Goal: Communication & Community: Answer question/provide support

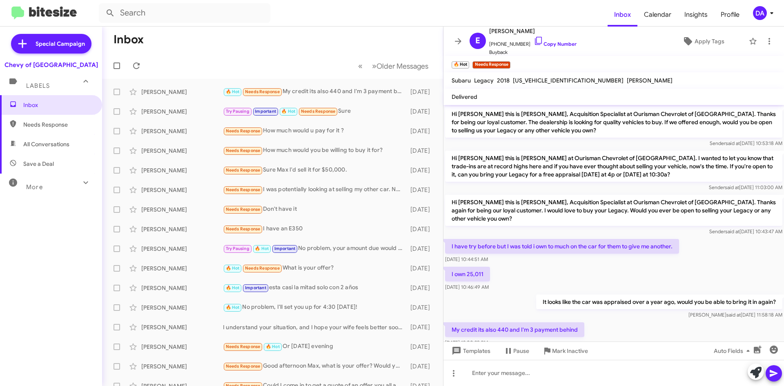
scroll to position [13, 0]
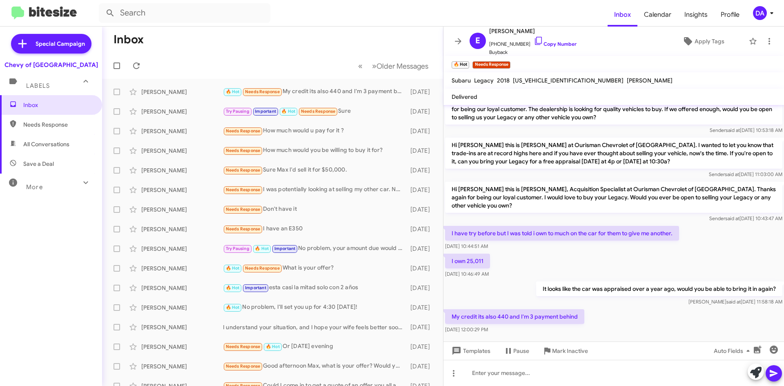
click at [685, 61] on mat-toolbar "🔥 Hot × Needs Response ×" at bounding box center [614, 64] width 341 height 16
drag, startPoint x: 132, startPoint y: 65, endPoint x: 137, endPoint y: 60, distance: 6.6
click at [132, 65] on icon at bounding box center [137, 66] width 10 height 10
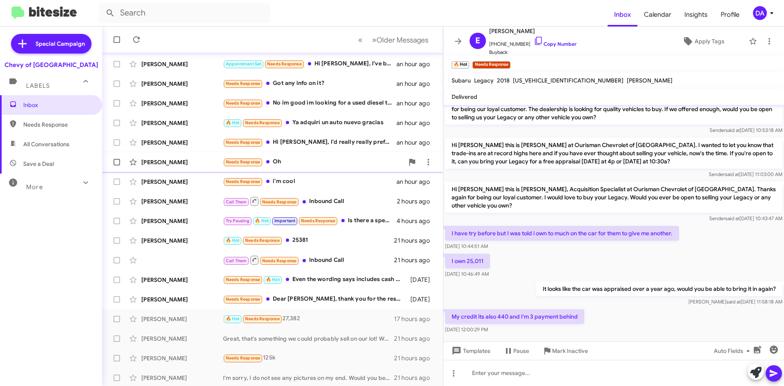
scroll to position [88, 0]
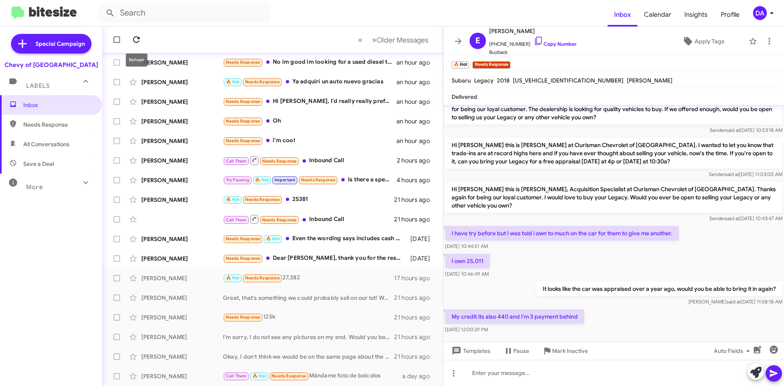
click at [139, 41] on icon at bounding box center [136, 39] width 7 height 7
click at [339, 372] on div "Call Them 🔥 Hot Needs Response Mándame foto de beicolos" at bounding box center [313, 375] width 181 height 9
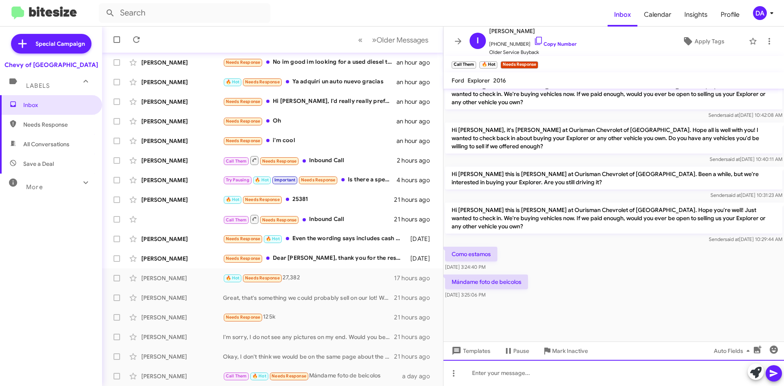
click at [513, 377] on div at bounding box center [614, 373] width 341 height 26
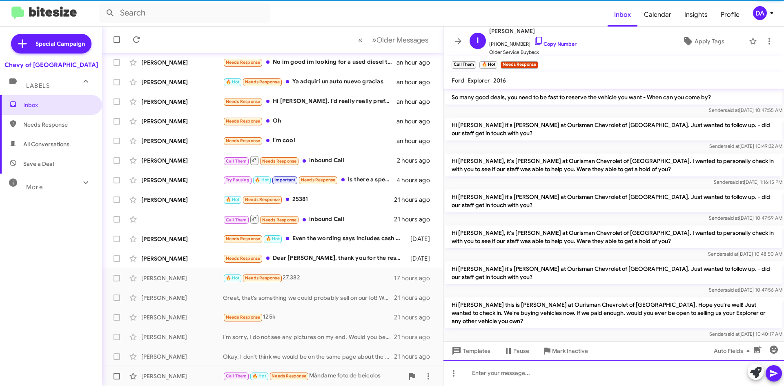
scroll to position [0, 0]
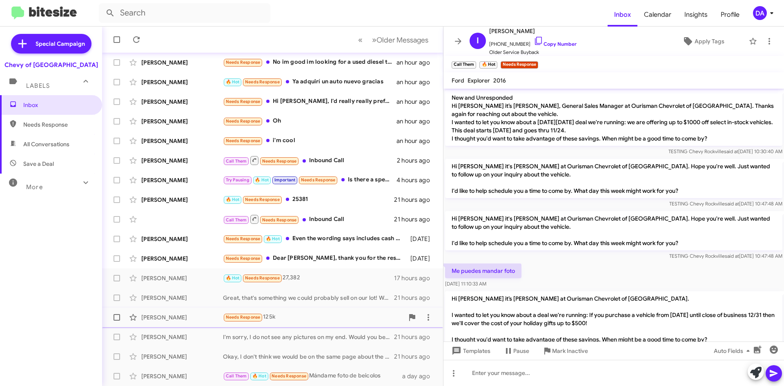
click at [326, 315] on div "Needs Response 125k" at bounding box center [313, 316] width 181 height 9
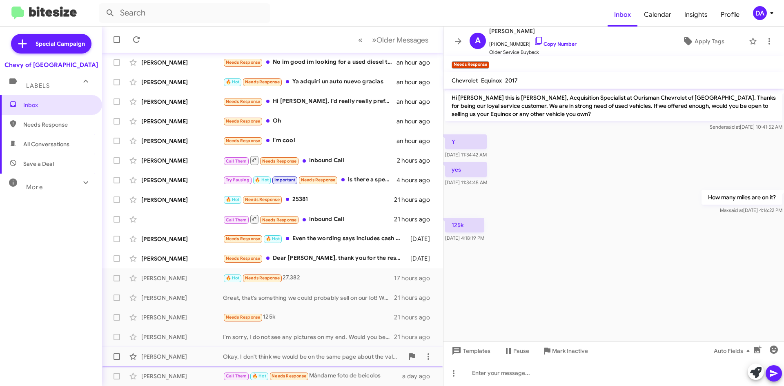
click at [323, 363] on div "[PERSON_NAME], I don't think we would be on the same page about the value. I wo…" at bounding box center [273, 356] width 328 height 16
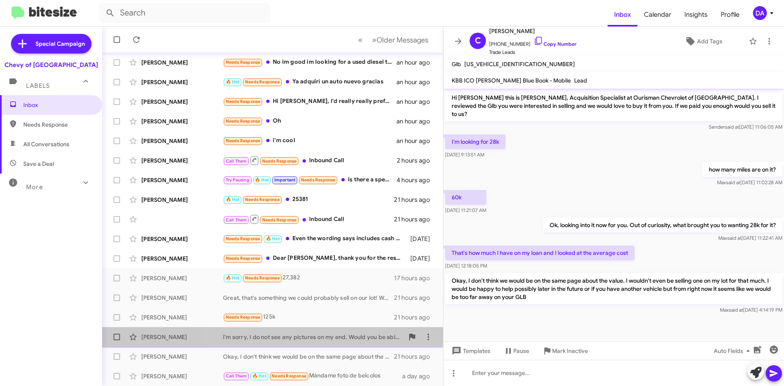
click at [322, 343] on div "[PERSON_NAME] I'm sorry, I do not see any pictures on my end. Would you be able…" at bounding box center [273, 337] width 328 height 16
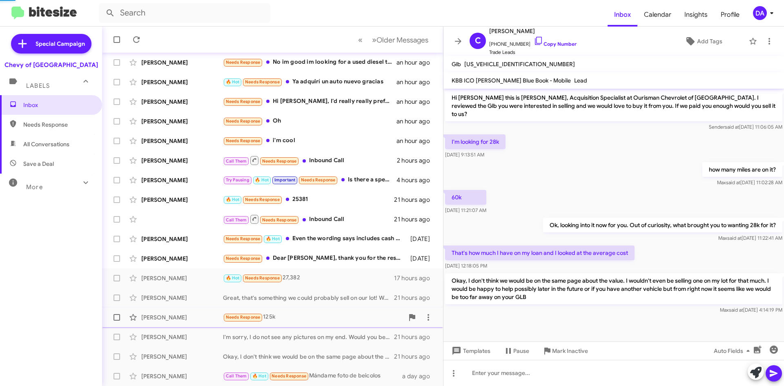
scroll to position [43, 0]
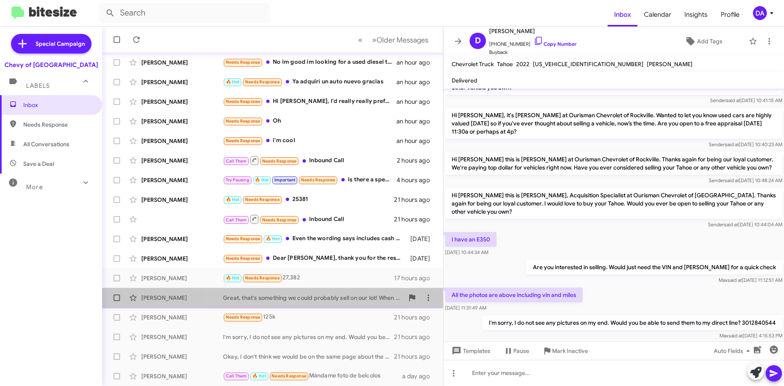
click at [319, 302] on div "[PERSON_NAME] Great, that's something we could probably sell on our lot! When w…" at bounding box center [273, 298] width 328 height 16
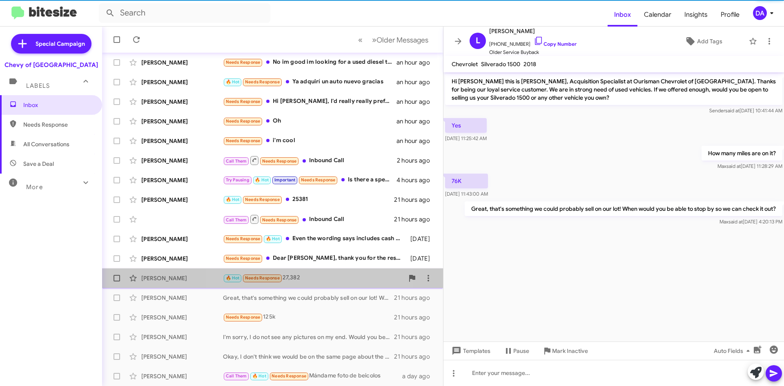
click at [312, 281] on div "🔥 Hot Needs Response 27,382" at bounding box center [313, 277] width 181 height 9
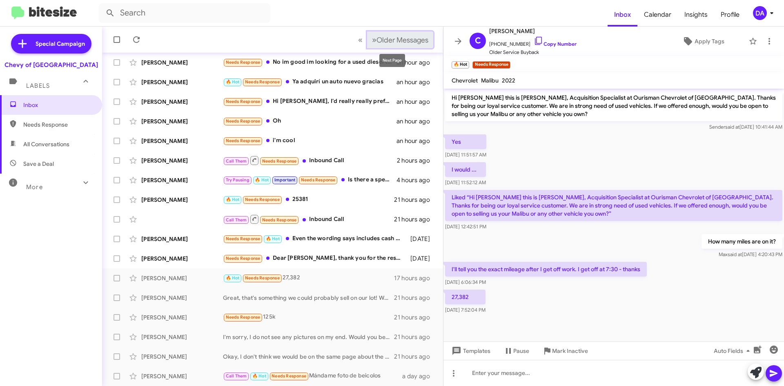
click at [396, 44] on span "Older Messages" at bounding box center [403, 40] width 52 height 9
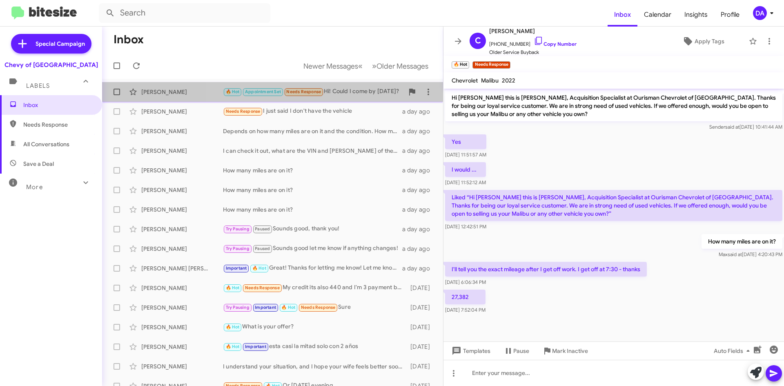
click at [340, 89] on div "🔥 Hot Appointment Set Needs Response Hi! Could I come by [DATE]?" at bounding box center [313, 91] width 181 height 9
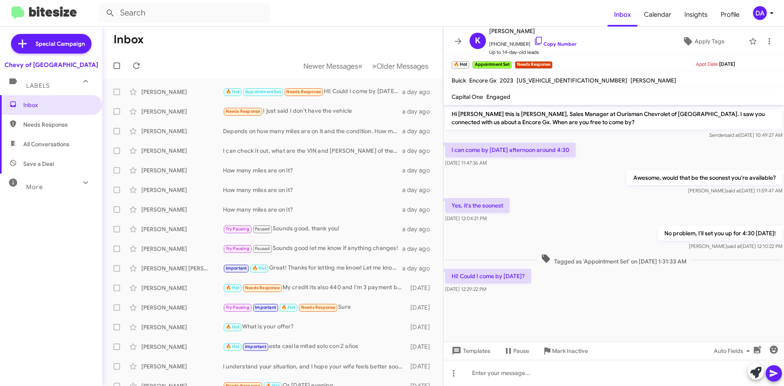
drag, startPoint x: 555, startPoint y: 43, endPoint x: 303, endPoint y: 51, distance: 252.1
click at [554, 43] on link "Copy Number" at bounding box center [555, 44] width 43 height 6
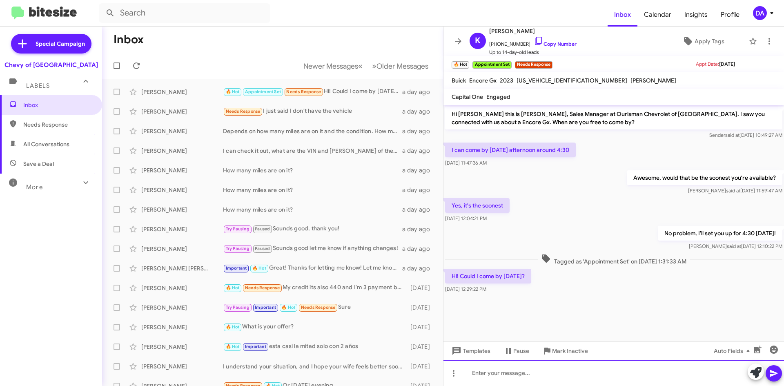
click at [510, 370] on div at bounding box center [614, 373] width 341 height 26
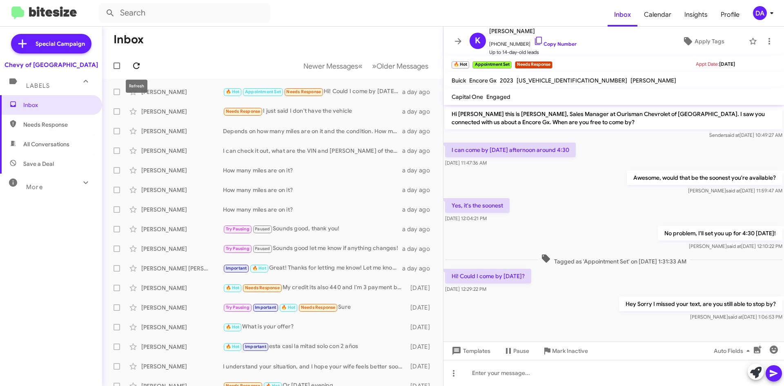
click at [134, 65] on icon at bounding box center [136, 65] width 7 height 7
click at [319, 111] on div "Needs Response I just said I don't have the vehicle" at bounding box center [313, 111] width 181 height 9
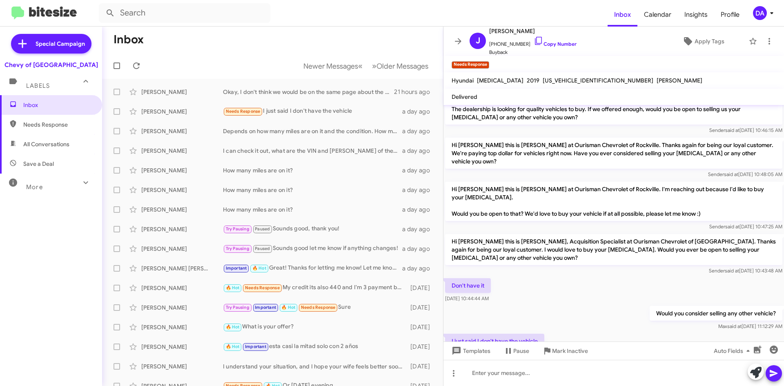
click at [338, 56] on mat-toolbar-row "Newer Messages « Previous » Next Older Messages" at bounding box center [272, 66] width 341 height 26
click at [333, 68] on span "Newer Messages" at bounding box center [330, 66] width 55 height 9
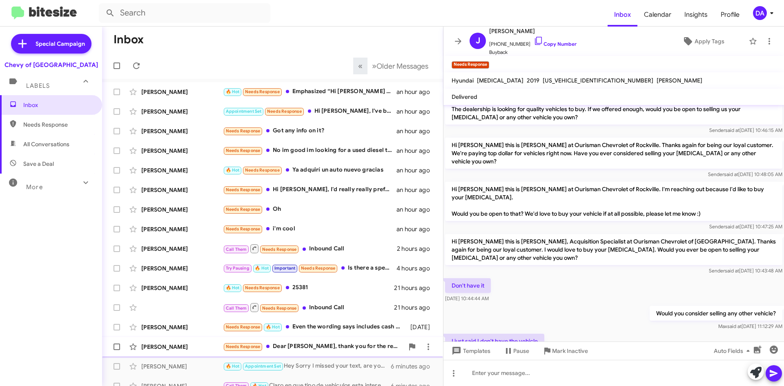
click at [309, 348] on div "Needs Response Dear [PERSON_NAME], thank you for the response and follow up. I …" at bounding box center [313, 346] width 181 height 9
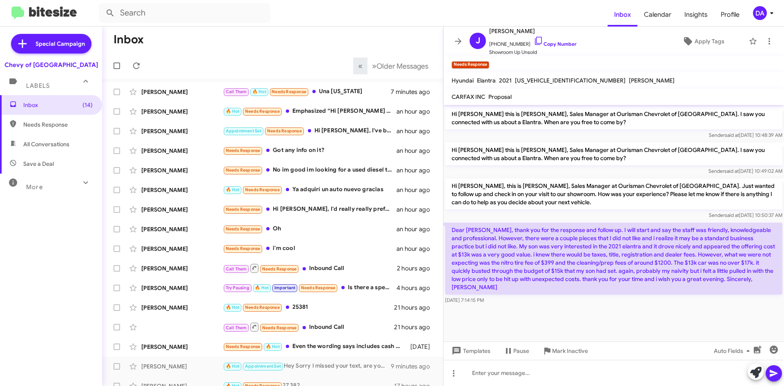
click at [60, 263] on div "Inbox (14) Needs Response All Conversations Save a Deal More Important 🔥 Hot Ap…" at bounding box center [51, 211] width 102 height 232
click at [574, 354] on span "Mark Inactive" at bounding box center [570, 350] width 36 height 15
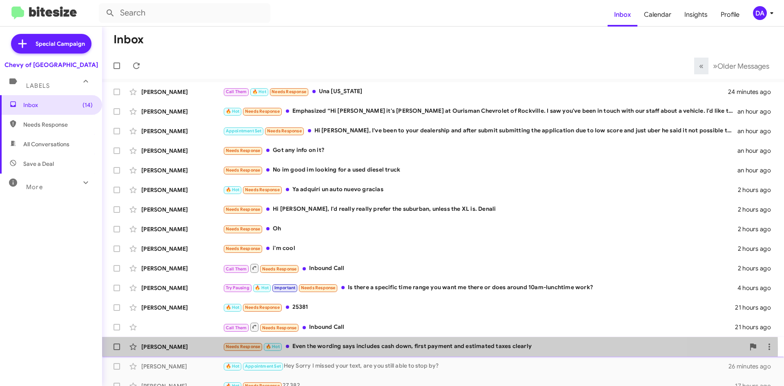
click at [369, 349] on div "Needs Response 🔥 Hot Even the wording says includes cash down, first payment an…" at bounding box center [484, 346] width 522 height 9
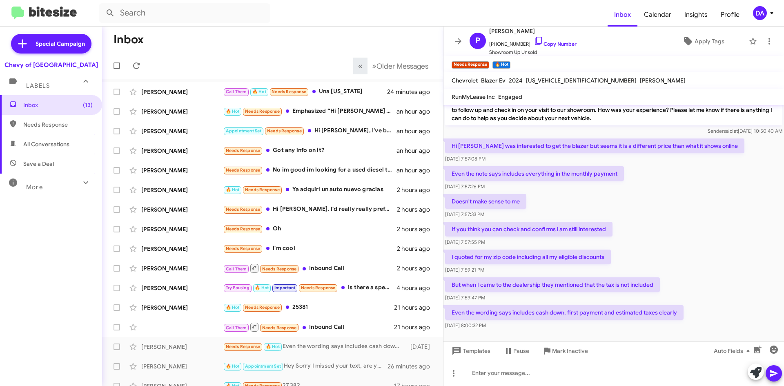
scroll to position [56, 0]
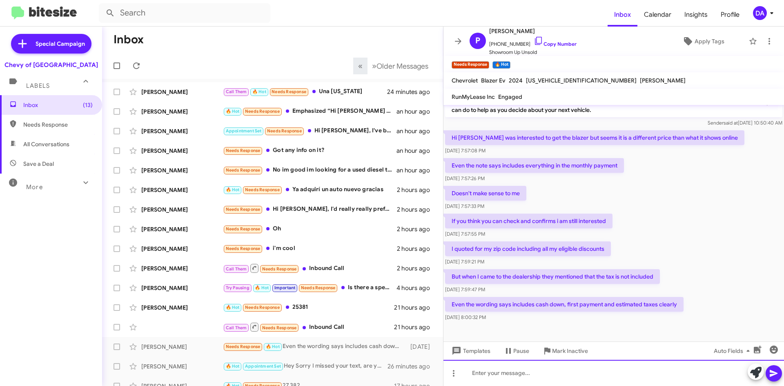
click at [551, 370] on div at bounding box center [614, 373] width 341 height 26
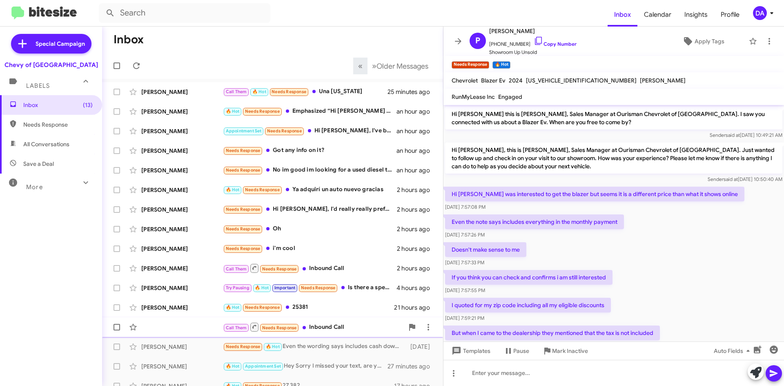
click at [342, 323] on div "Call Them Needs Response Inbound Call" at bounding box center [313, 327] width 181 height 10
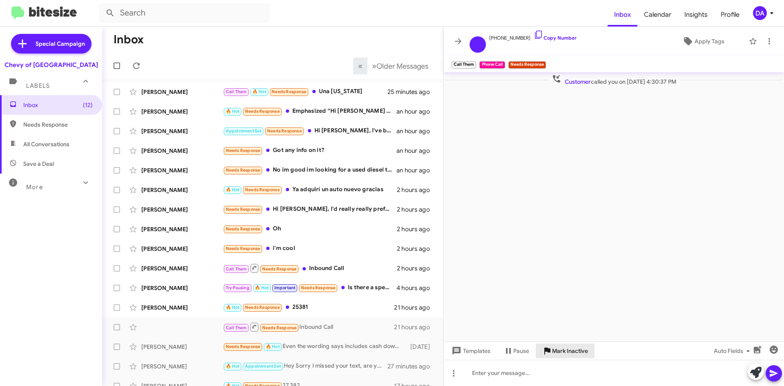
click at [575, 355] on span "Mark Inactive" at bounding box center [570, 350] width 36 height 15
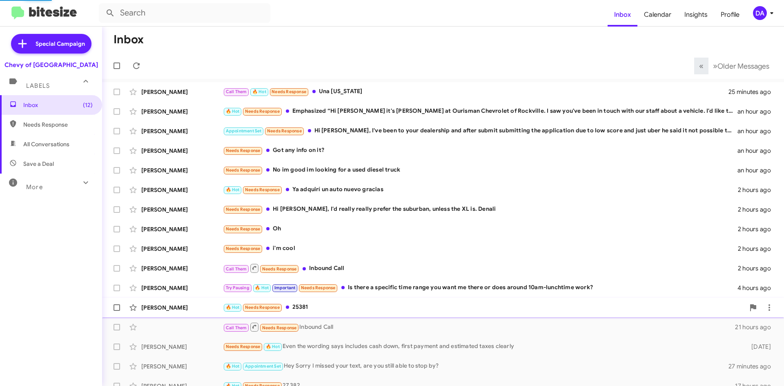
click at [303, 307] on div "🔥 Hot Needs Response 25381" at bounding box center [484, 307] width 522 height 9
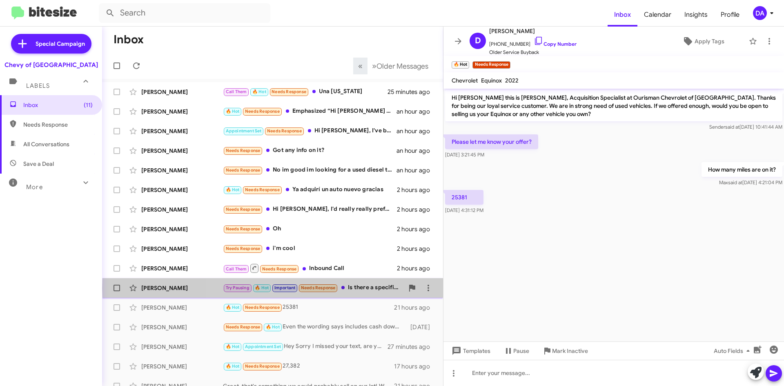
click at [358, 288] on div "Try Pausing 🔥 Hot Important Needs Response Is there a specific time range you w…" at bounding box center [313, 287] width 181 height 9
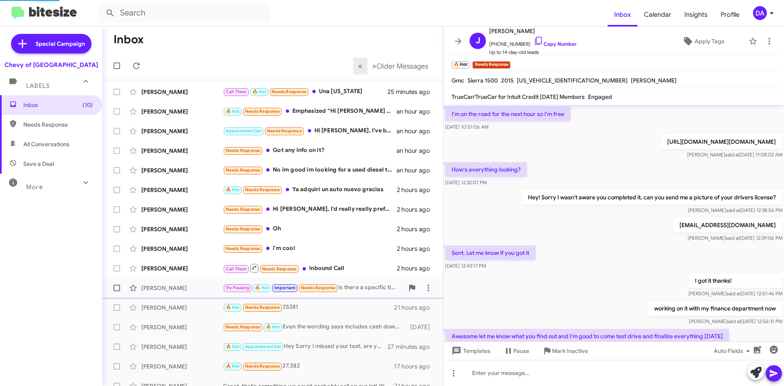
scroll to position [384, 0]
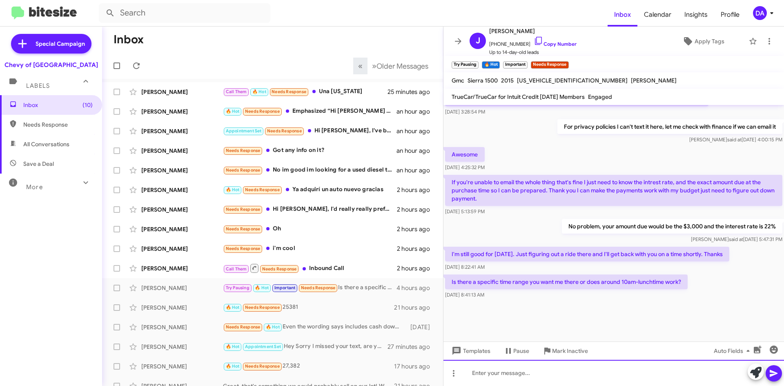
click at [597, 379] on div at bounding box center [614, 373] width 341 height 26
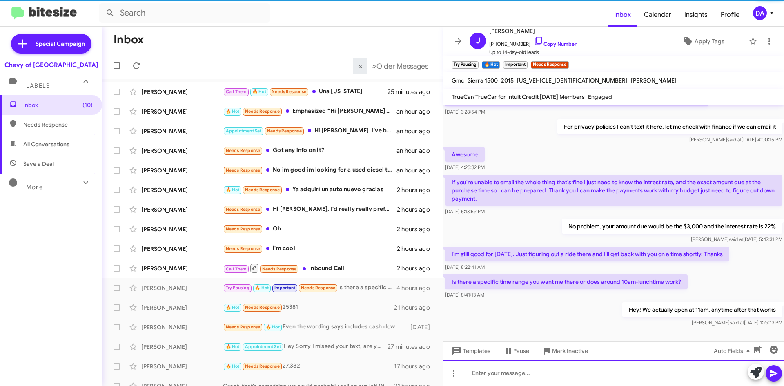
scroll to position [0, 0]
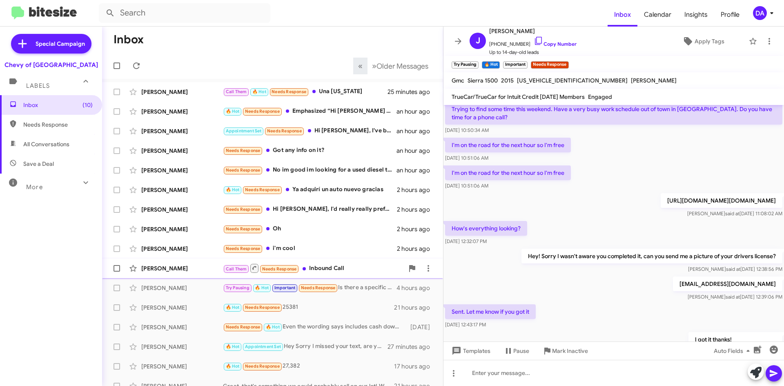
click at [312, 272] on div "Call Them Needs Response Inbound Call" at bounding box center [313, 268] width 181 height 10
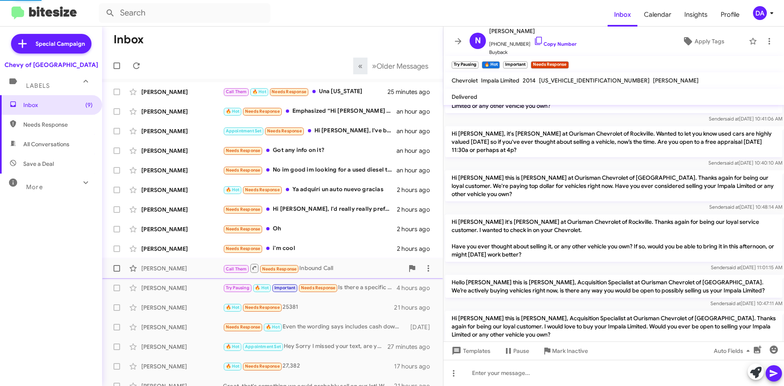
scroll to position [91, 0]
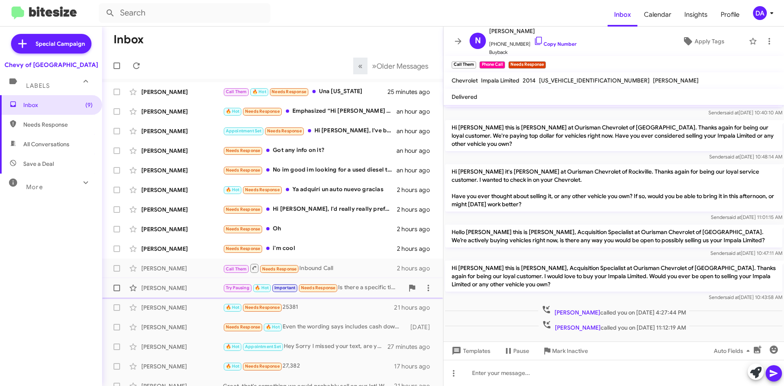
click at [342, 290] on div "Try Pausing 🔥 Hot Important Needs Response Is there a specific time range you w…" at bounding box center [313, 287] width 181 height 9
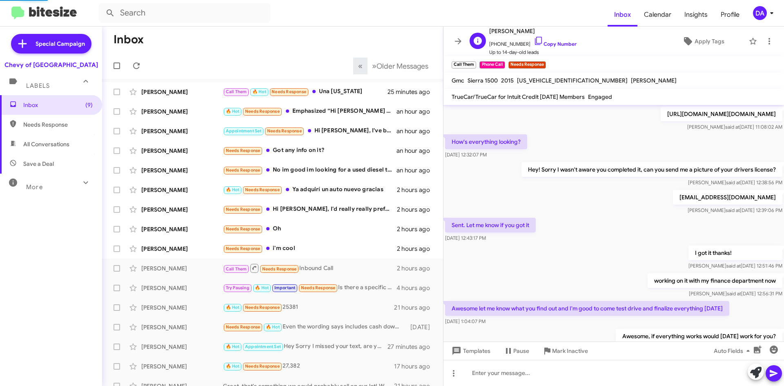
scroll to position [41, 0]
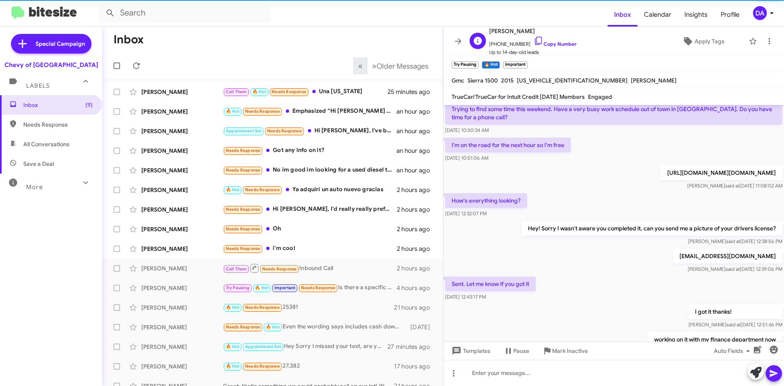
drag, startPoint x: 562, startPoint y: 44, endPoint x: 542, endPoint y: 53, distance: 21.8
click at [562, 44] on link "Copy Number" at bounding box center [555, 44] width 43 height 6
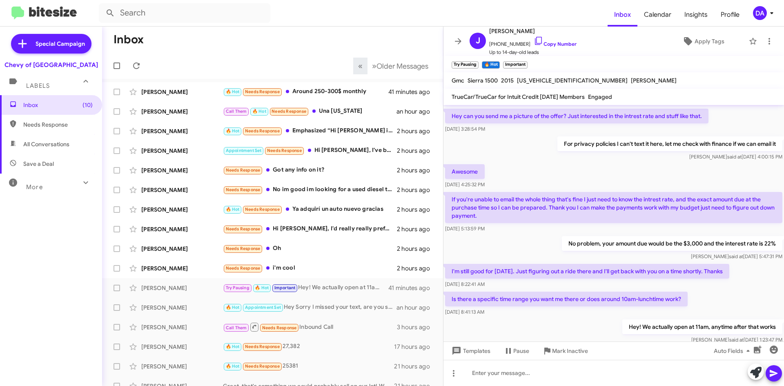
scroll to position [490, 0]
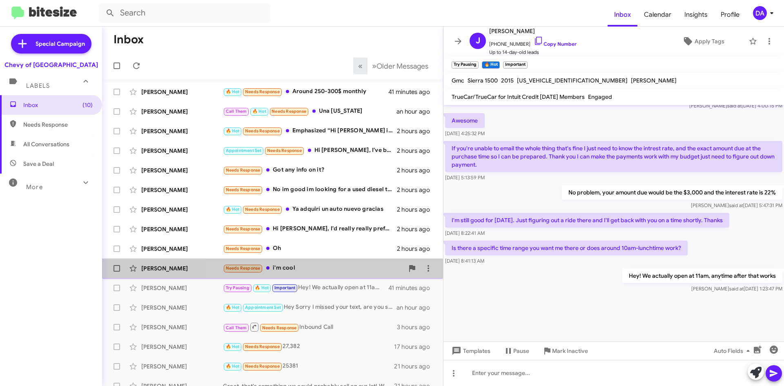
click at [375, 265] on div "Needs Response i'm cool" at bounding box center [313, 267] width 181 height 9
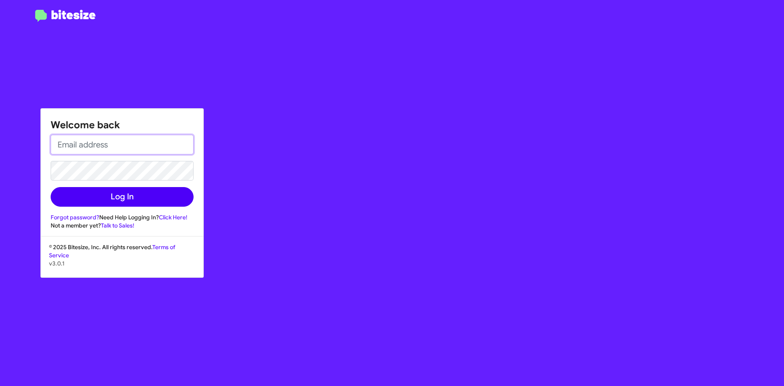
type input "[EMAIL_ADDRESS][DOMAIN_NAME]"
click at [122, 189] on button "Log In" at bounding box center [122, 197] width 143 height 20
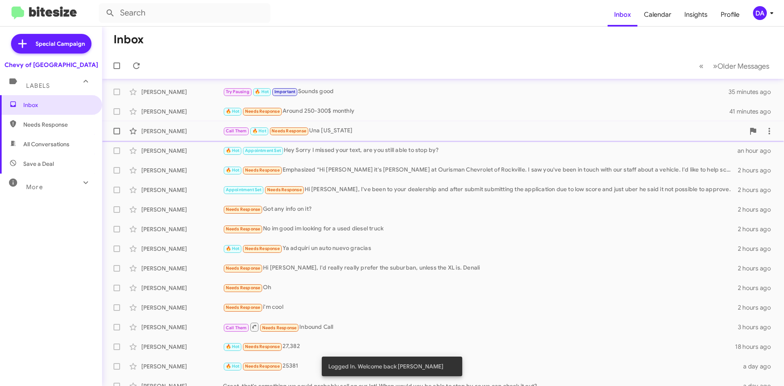
scroll to position [41, 0]
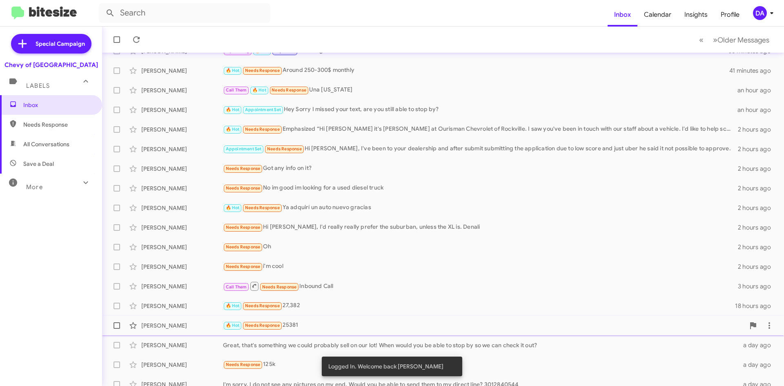
click at [330, 329] on div "🔥 Hot Needs Response 25381" at bounding box center [484, 325] width 522 height 9
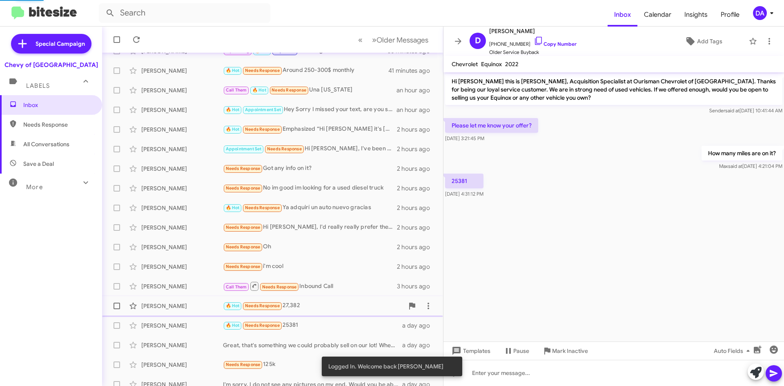
click at [323, 308] on div "🔥 Hot Needs Response 27,382" at bounding box center [313, 305] width 181 height 9
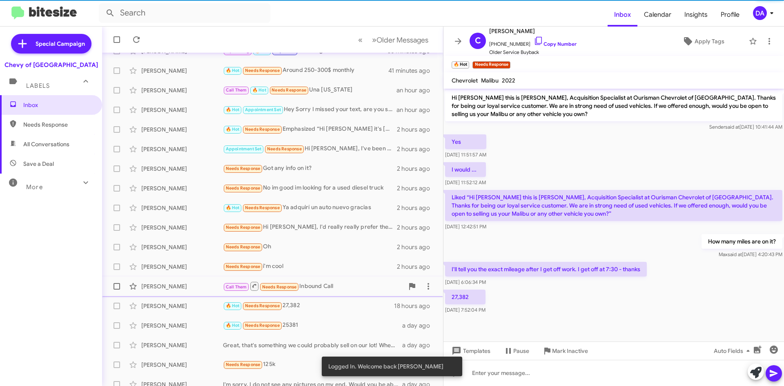
click at [329, 283] on div "Call Them Needs Response Inbound Call" at bounding box center [313, 286] width 181 height 10
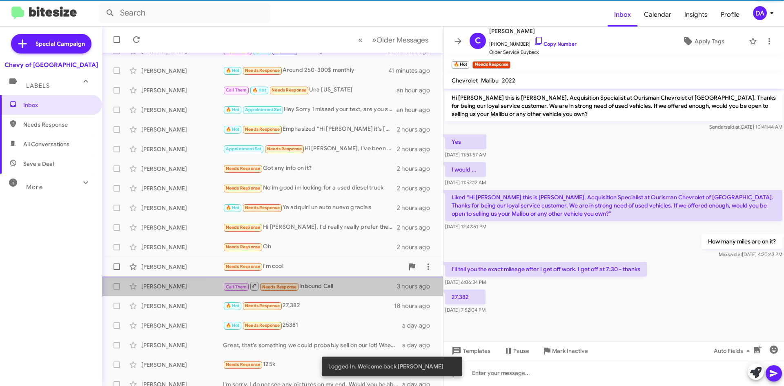
scroll to position [75, 0]
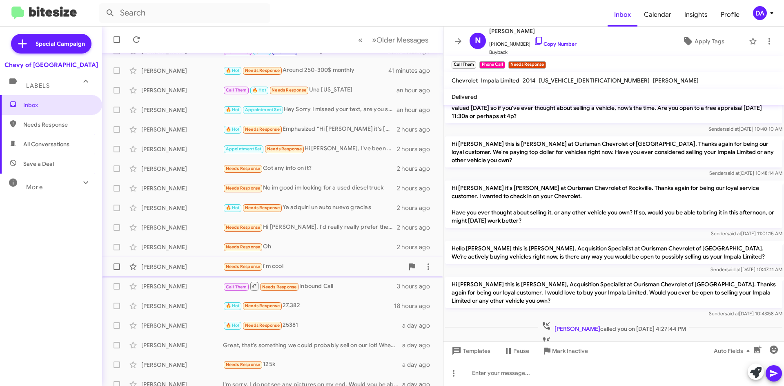
click at [316, 263] on div "Needs Response i'm cool" at bounding box center [313, 266] width 181 height 9
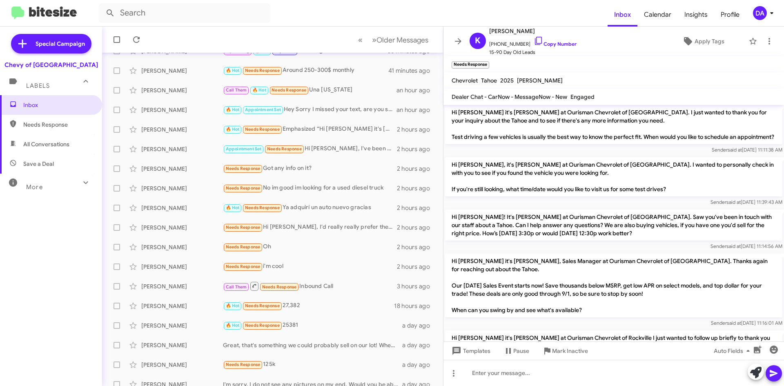
scroll to position [261, 0]
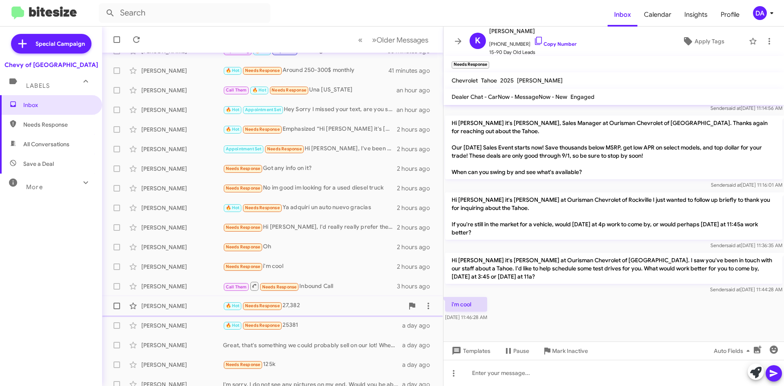
click at [344, 301] on div "🔥 Hot Needs Response 27,382" at bounding box center [313, 305] width 181 height 9
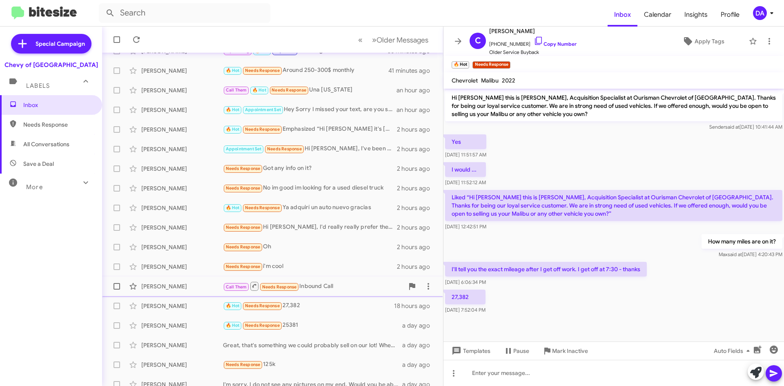
click at [346, 289] on div "Call Them Needs Response Inbound Call" at bounding box center [313, 286] width 181 height 10
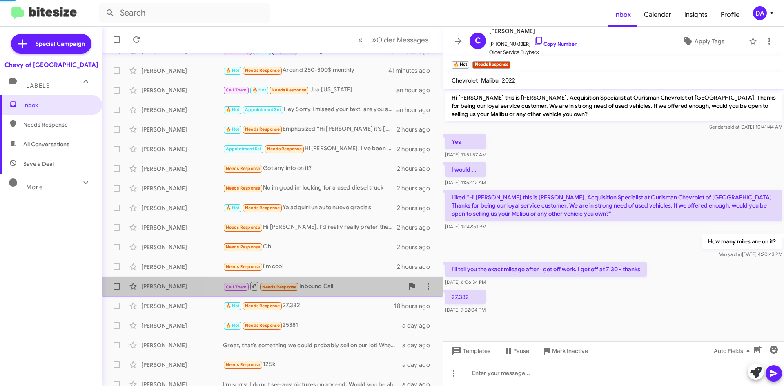
scroll to position [91, 0]
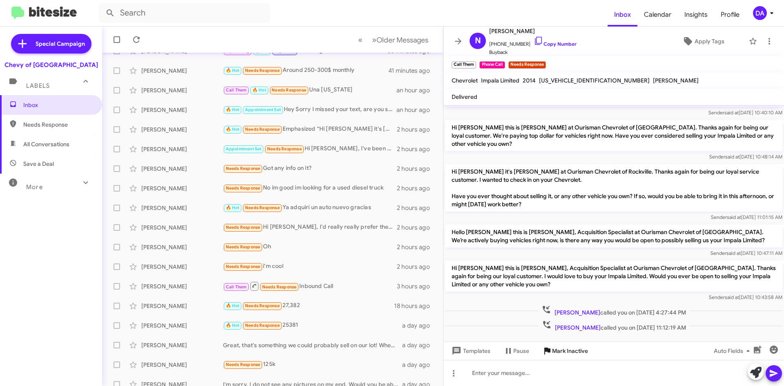
click at [557, 352] on span "Mark Inactive" at bounding box center [570, 350] width 36 height 15
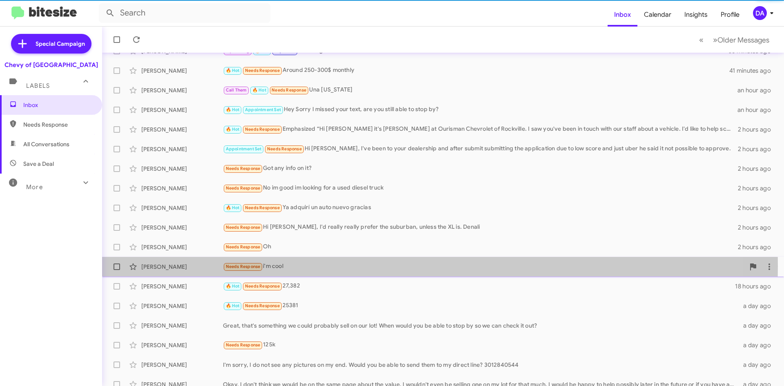
click at [346, 265] on div "Needs Response i'm cool" at bounding box center [484, 266] width 522 height 9
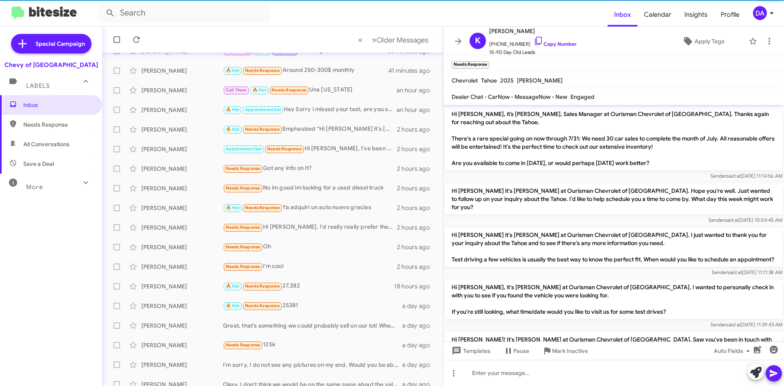
scroll to position [244, 0]
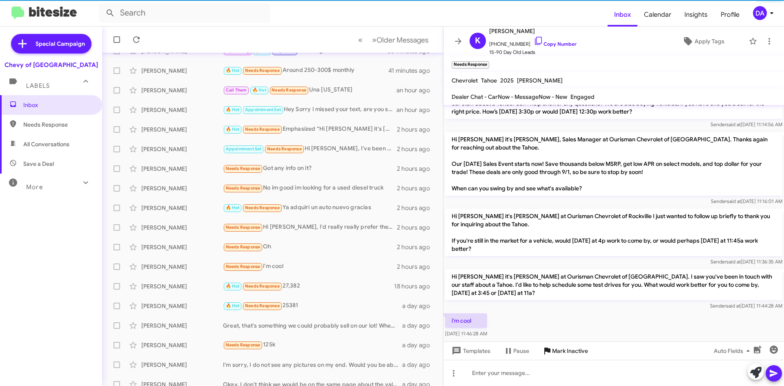
click at [575, 352] on span "Mark Inactive" at bounding box center [570, 350] width 36 height 15
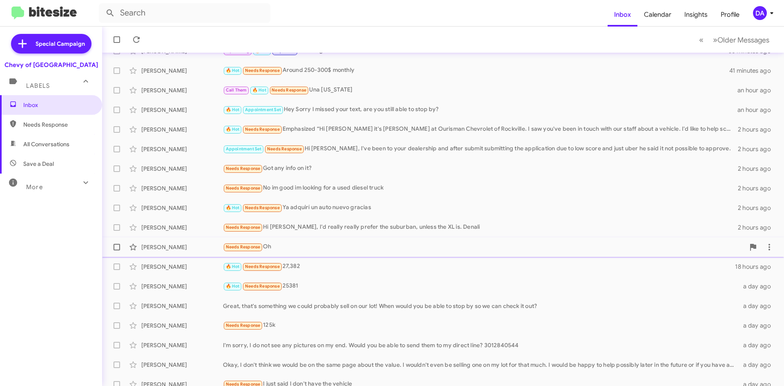
click at [332, 250] on div "Needs Response Oh" at bounding box center [484, 246] width 522 height 9
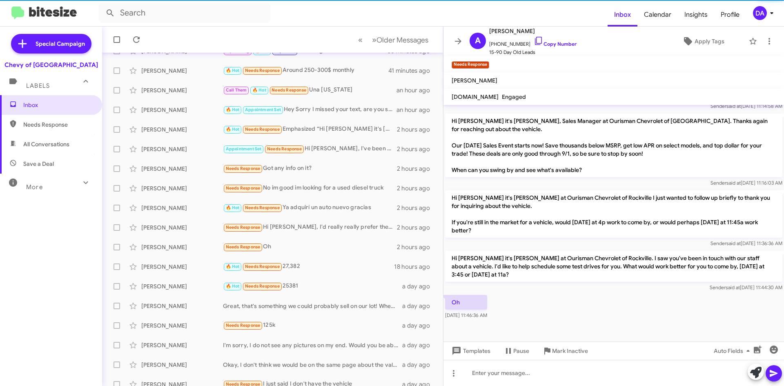
scroll to position [307, 0]
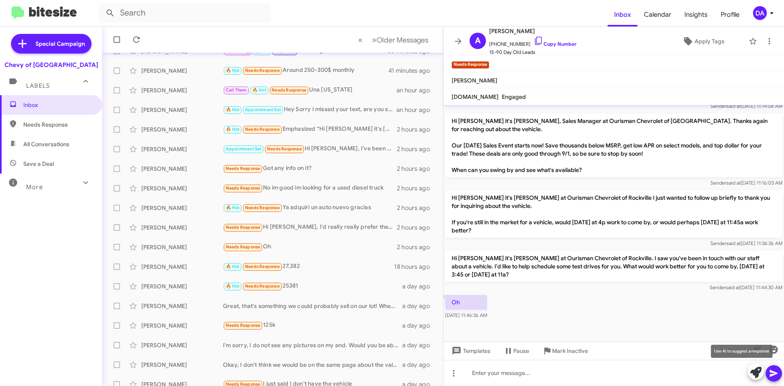
click at [756, 371] on icon at bounding box center [755, 372] width 11 height 11
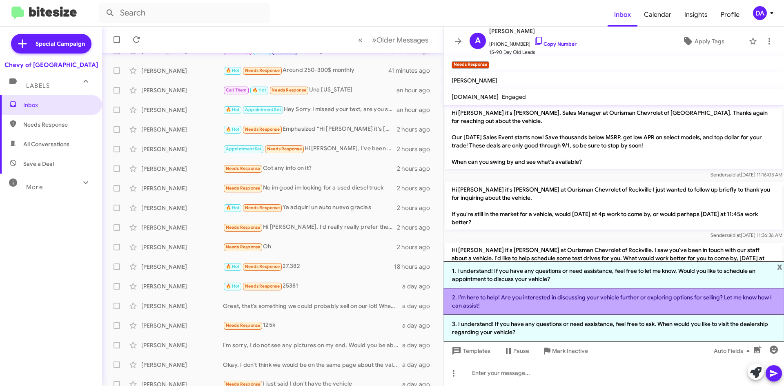
click at [563, 300] on li "2. I’m here to help! Are you interested in discussing your vehicle further or e…" at bounding box center [614, 301] width 341 height 27
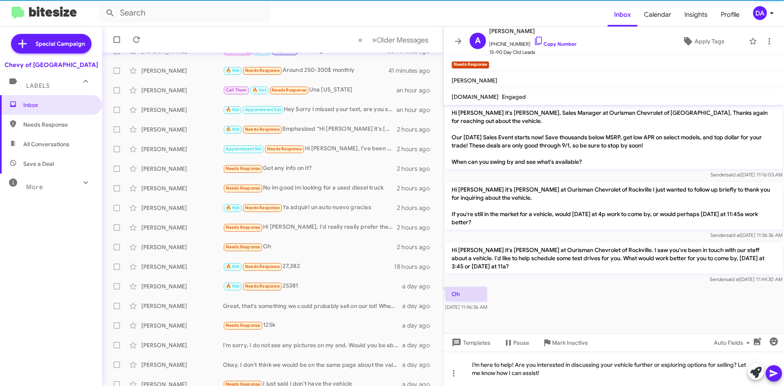
click at [774, 377] on icon at bounding box center [774, 373] width 10 height 10
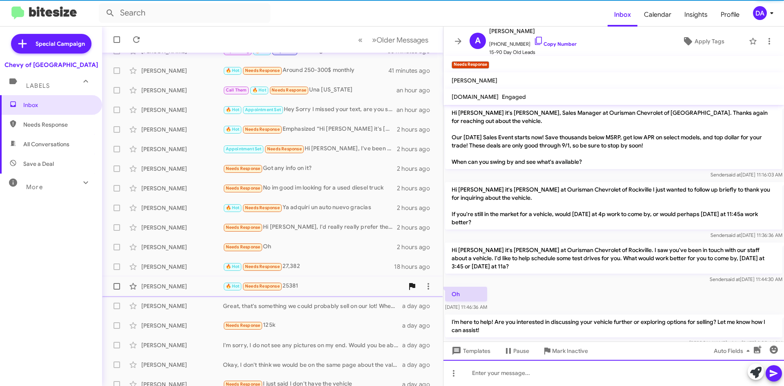
scroll to position [0, 0]
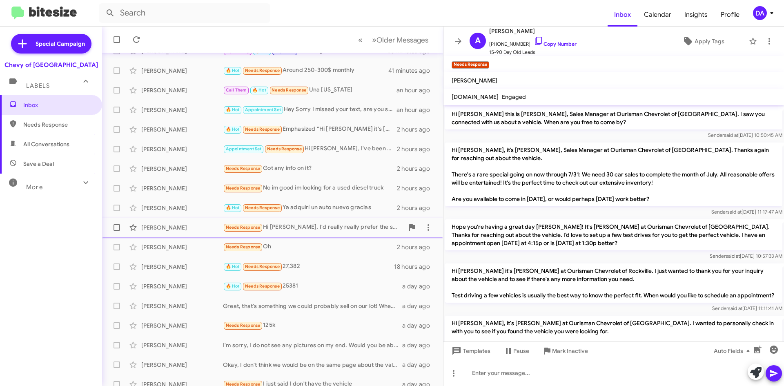
click at [307, 227] on div "Needs Response Hi [PERSON_NAME], I'd really really prefer the suburban, unless …" at bounding box center [313, 227] width 181 height 9
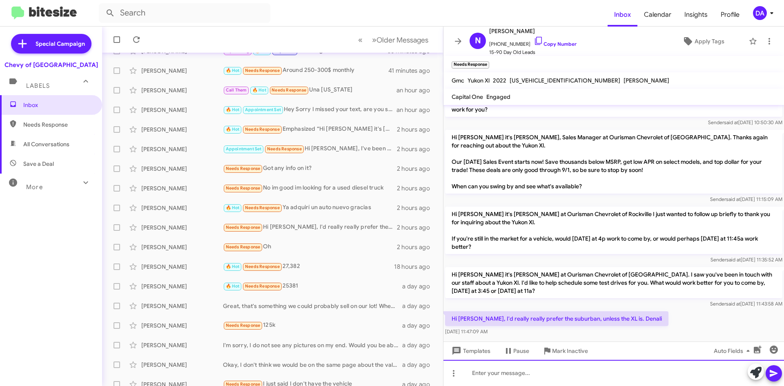
drag, startPoint x: 639, startPoint y: 372, endPoint x: 646, endPoint y: 359, distance: 15.2
click at [639, 372] on div at bounding box center [614, 373] width 341 height 26
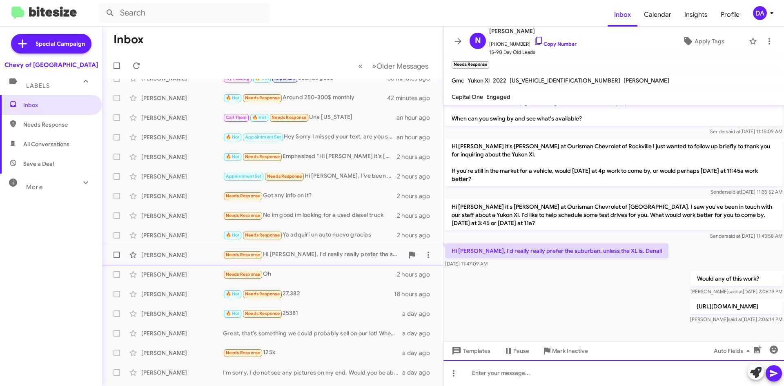
scroll to position [0, 0]
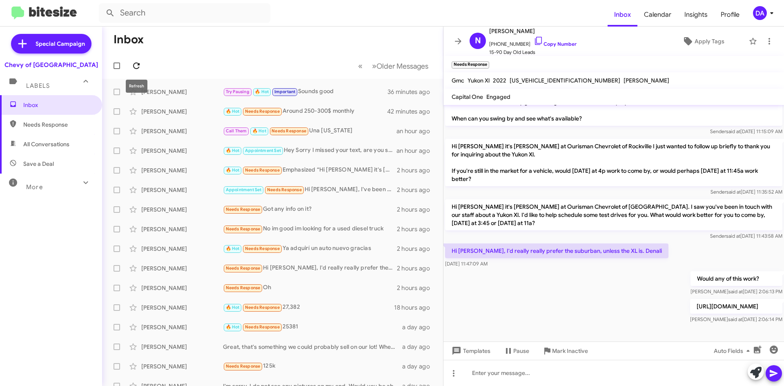
click at [138, 62] on icon at bounding box center [137, 66] width 10 height 10
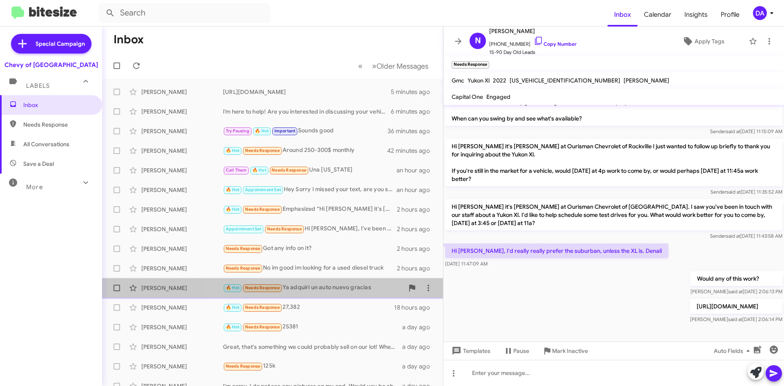
click at [319, 291] on div "🔥 Hot Needs Response Ya adquirí un auto nuevo gracias" at bounding box center [313, 287] width 181 height 9
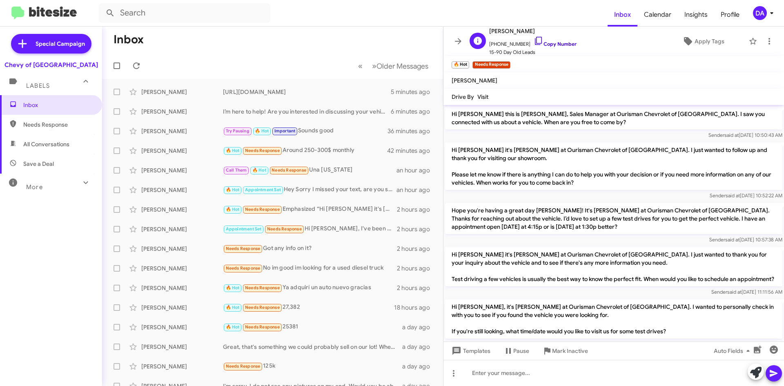
click at [557, 45] on link "Copy Number" at bounding box center [555, 44] width 43 height 6
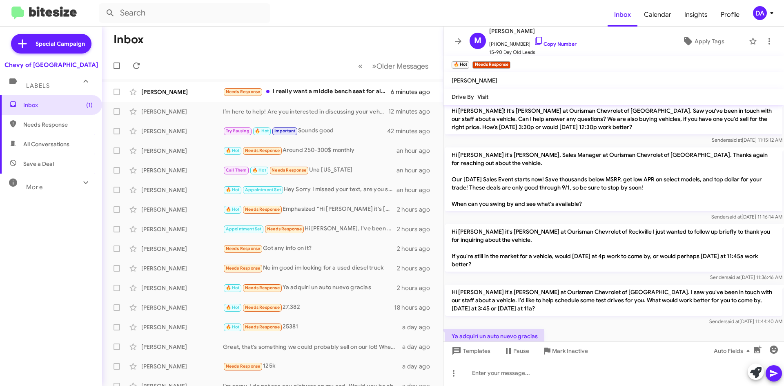
scroll to position [290, 0]
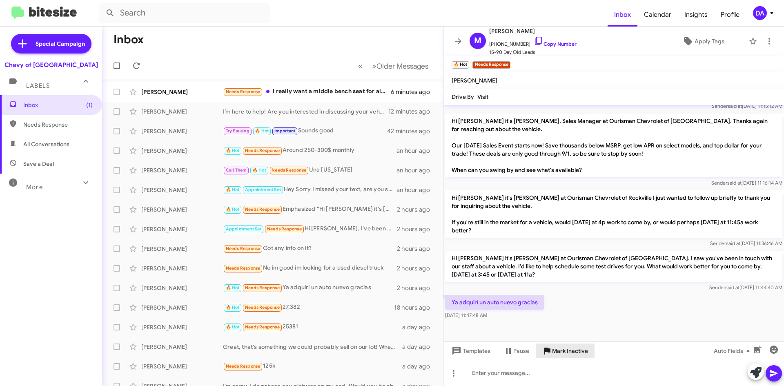
click at [576, 351] on span "Mark Inactive" at bounding box center [570, 350] width 36 height 15
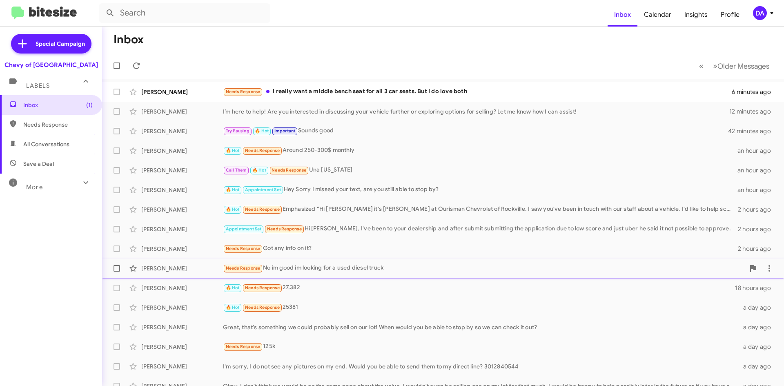
click at [335, 267] on div "Needs Response No im good im looking for a used diesel truck" at bounding box center [484, 267] width 522 height 9
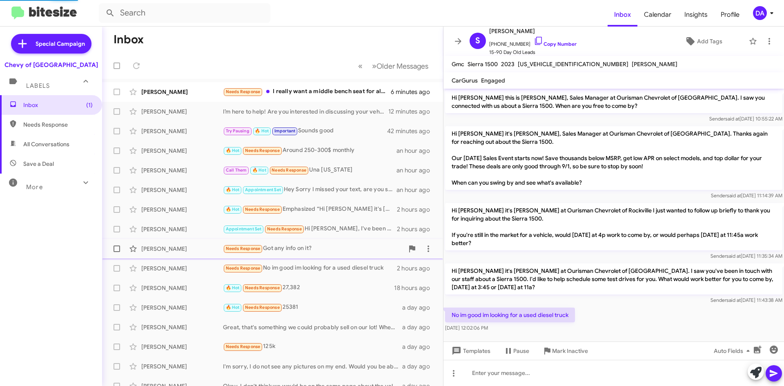
scroll to position [2, 0]
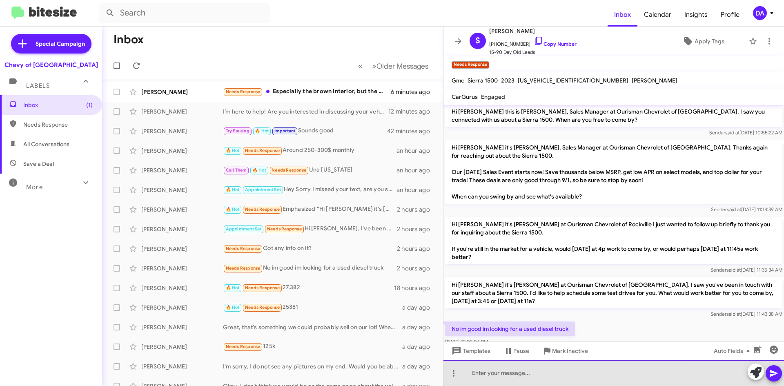
click at [526, 367] on div at bounding box center [614, 373] width 341 height 26
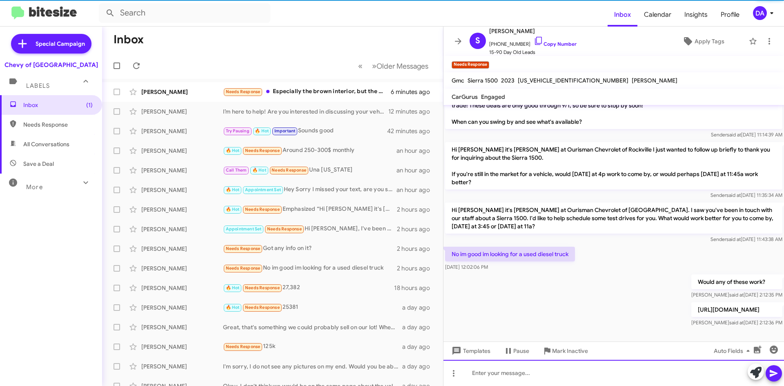
scroll to position [78, 0]
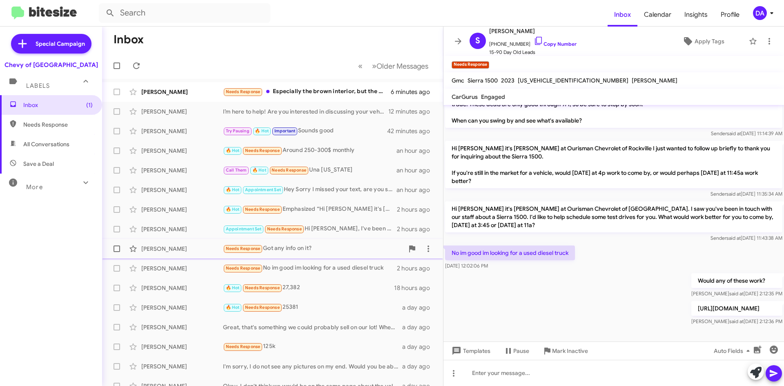
click at [336, 249] on div "Needs Response Got any info on it?" at bounding box center [313, 248] width 181 height 9
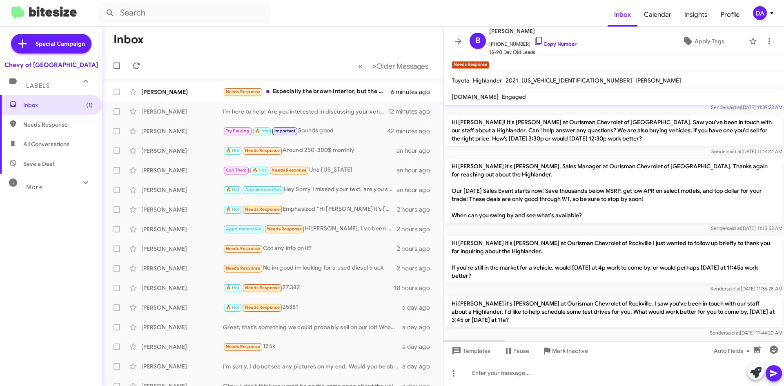
scroll to position [157, 0]
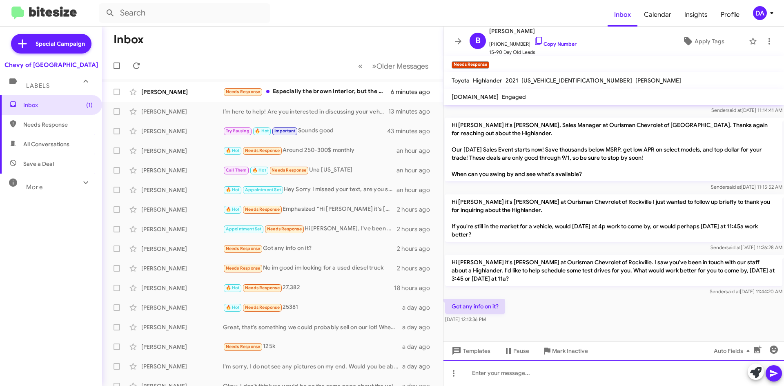
click at [497, 375] on div at bounding box center [614, 373] width 341 height 26
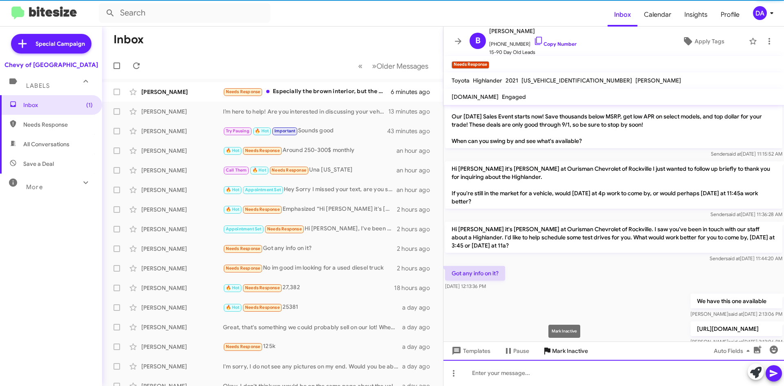
scroll to position [217, 0]
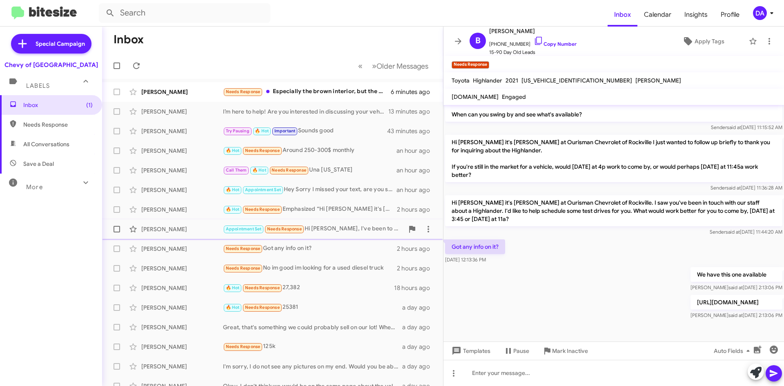
click at [352, 227] on div "Appointment Set Needs Response Hi [PERSON_NAME], I've been to your dealership a…" at bounding box center [313, 228] width 181 height 9
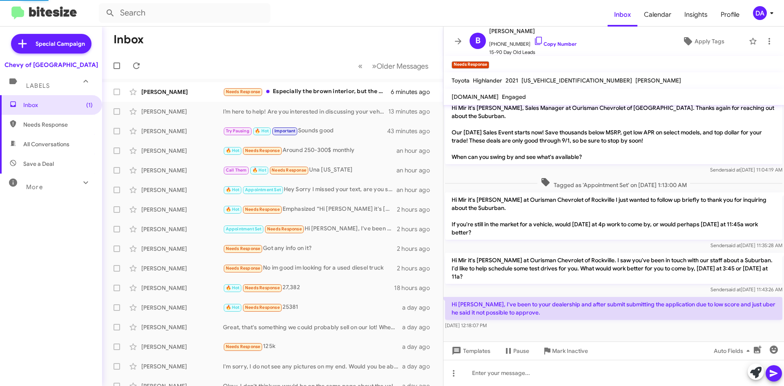
scroll to position [6, 0]
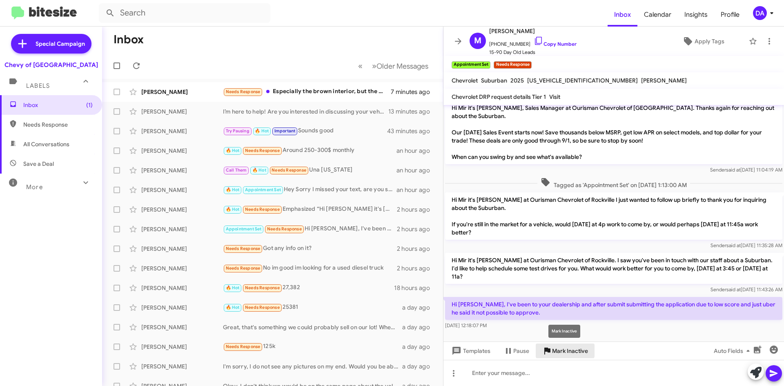
click at [564, 350] on span "Mark Inactive" at bounding box center [570, 350] width 36 height 15
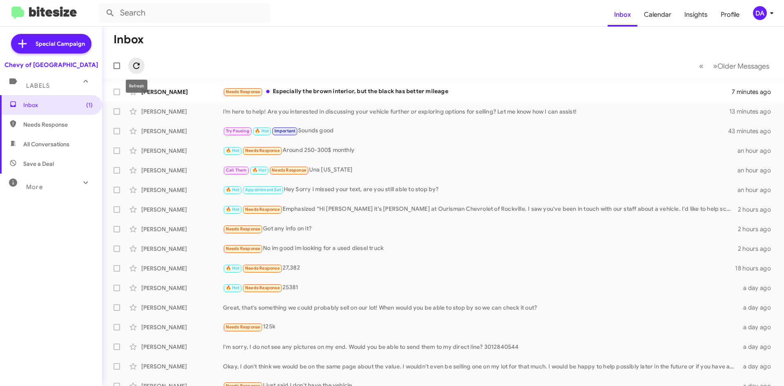
click at [139, 67] on icon at bounding box center [137, 66] width 10 height 10
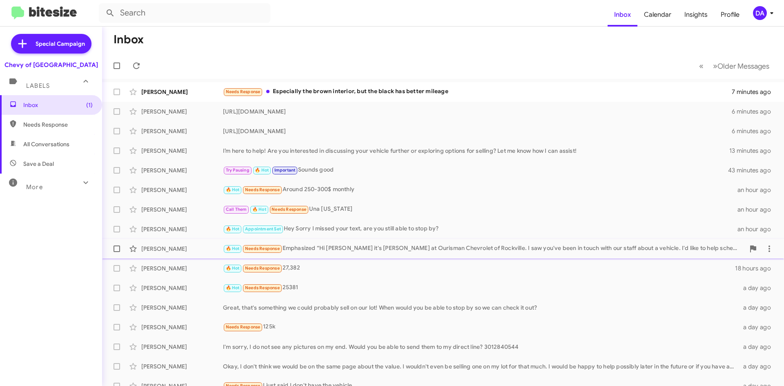
click at [392, 252] on div "🔥 Hot Needs Response Emphasized “Hi [PERSON_NAME] it's [PERSON_NAME] at Ourisma…" at bounding box center [484, 248] width 522 height 9
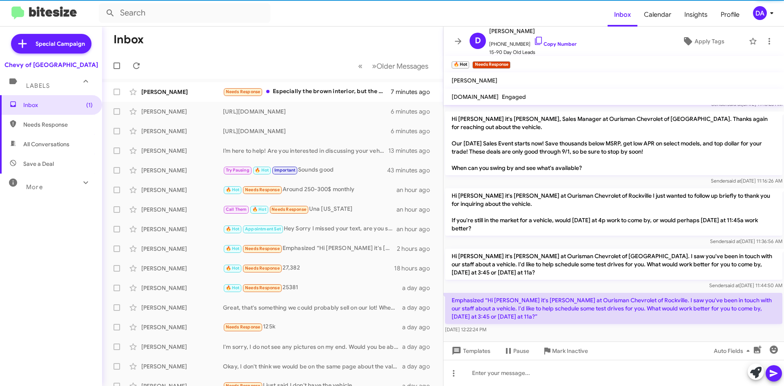
scroll to position [361, 0]
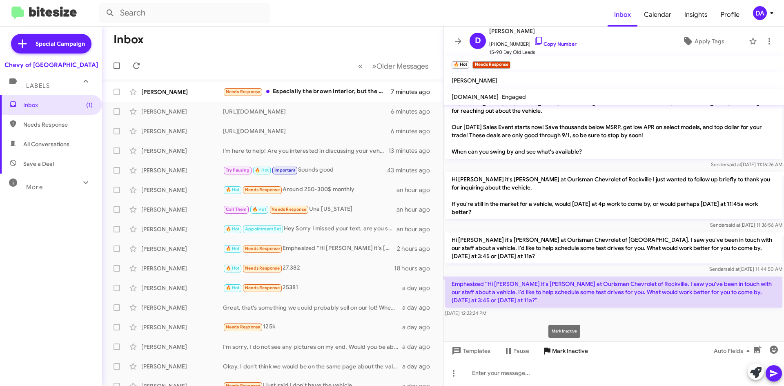
click at [570, 354] on span "Mark Inactive" at bounding box center [570, 350] width 36 height 15
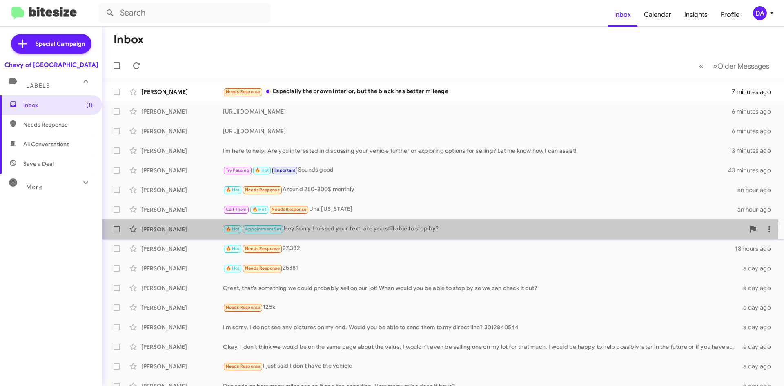
click at [308, 223] on div "[PERSON_NAME] 🔥 Hot Appointment Set Hey Sorry I missed your text, are you still…" at bounding box center [443, 229] width 669 height 16
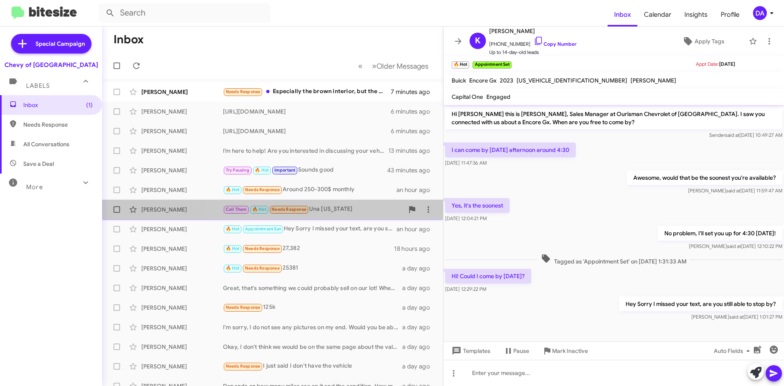
click at [348, 213] on div "Call Them 🔥 Hot Needs Response Una [US_STATE]" at bounding box center [313, 209] width 181 height 9
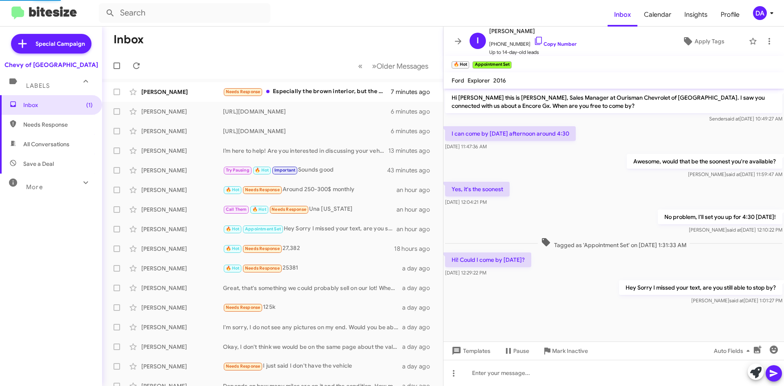
scroll to position [646, 0]
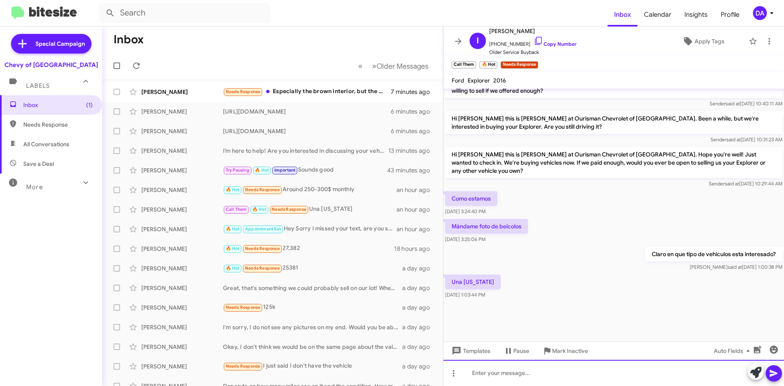
click at [524, 368] on div at bounding box center [614, 373] width 341 height 26
click at [495, 372] on div at bounding box center [614, 373] width 341 height 26
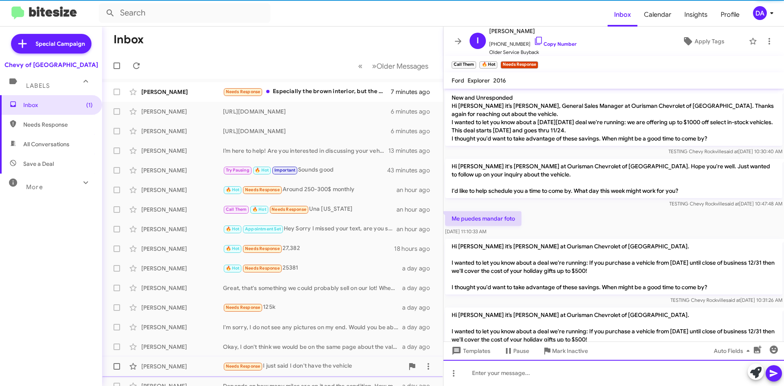
scroll to position [41, 0]
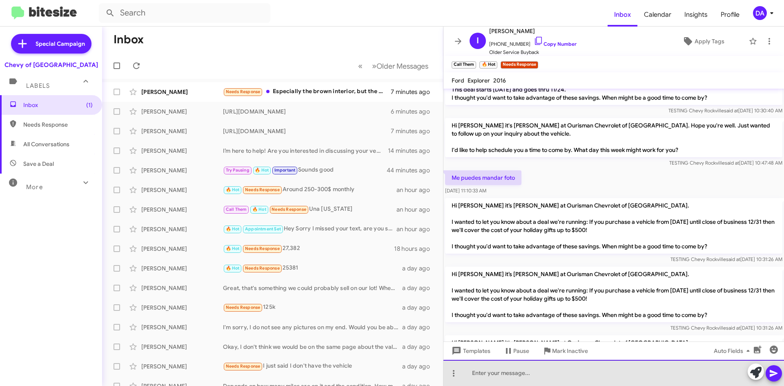
click at [531, 368] on div at bounding box center [614, 373] width 341 height 26
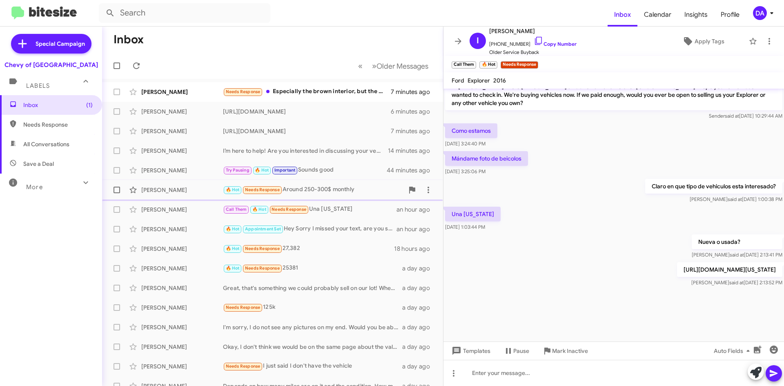
click at [301, 181] on span "[PERSON_NAME] 🔥 Hot Needs Response Around 250-300$ monthly an hour ago" at bounding box center [272, 190] width 341 height 20
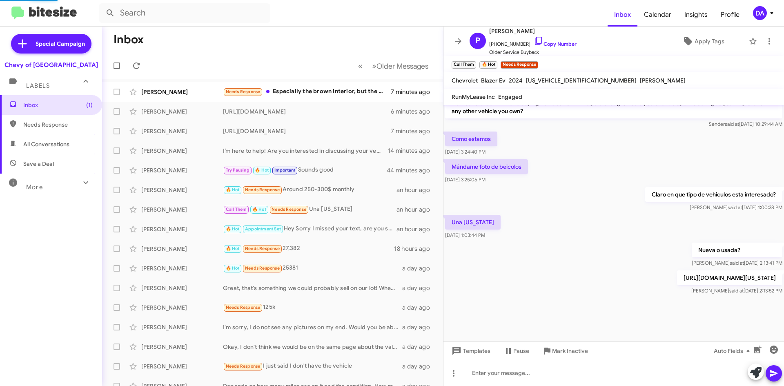
scroll to position [154, 0]
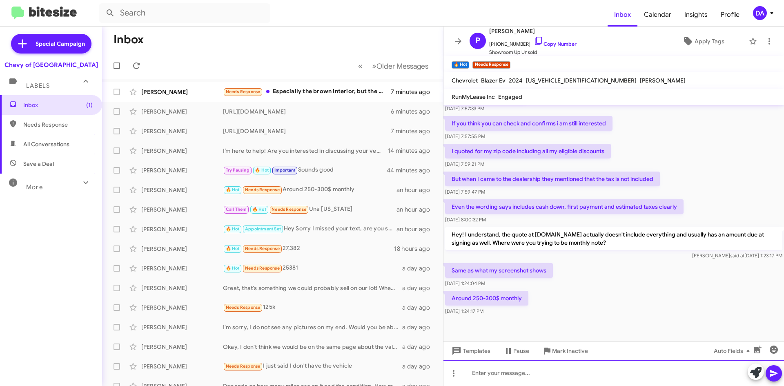
click at [514, 367] on div at bounding box center [614, 373] width 341 height 26
click at [496, 376] on div at bounding box center [614, 373] width 341 height 26
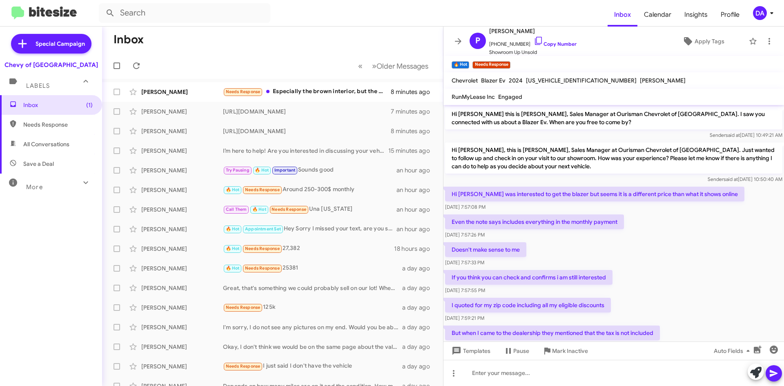
click at [125, 61] on label at bounding box center [117, 66] width 16 height 16
click at [117, 69] on input "checkbox" at bounding box center [116, 69] width 0 height 0
checkbox input "true"
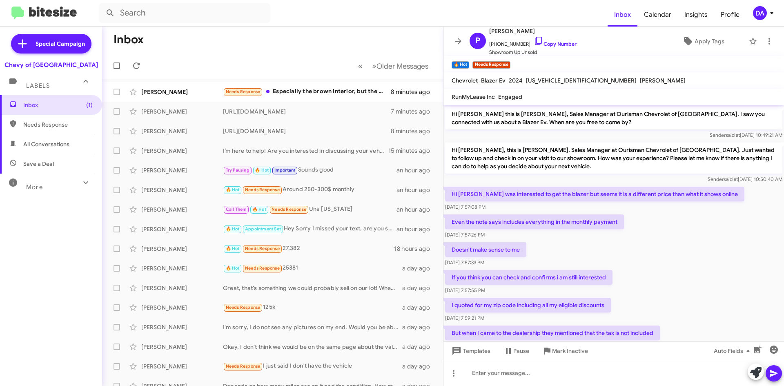
checkbox input "true"
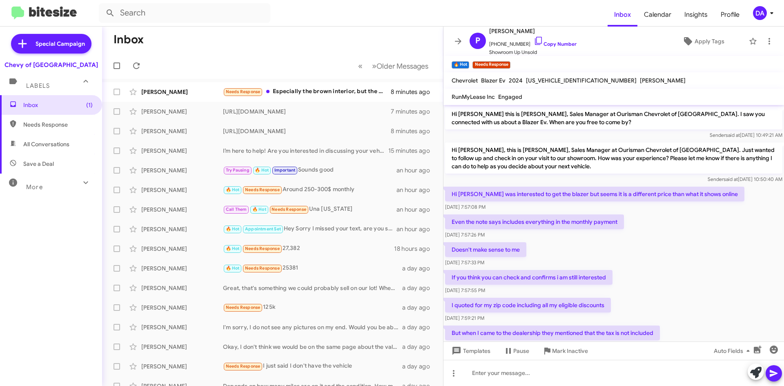
checkbox input "true"
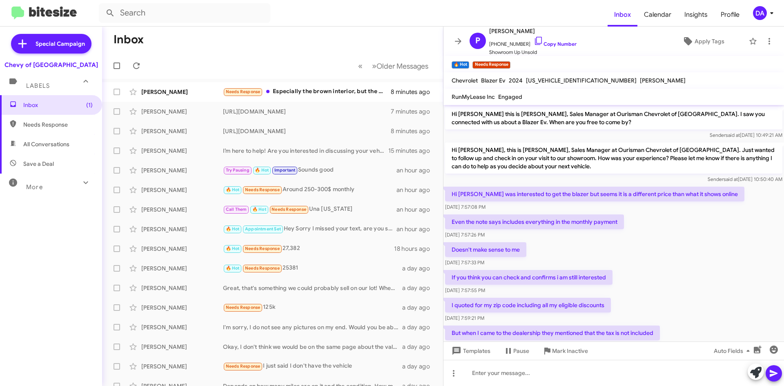
checkbox input "true"
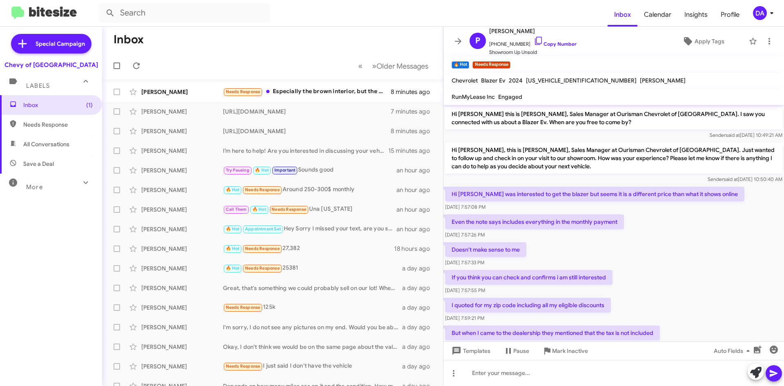
checkbox input "true"
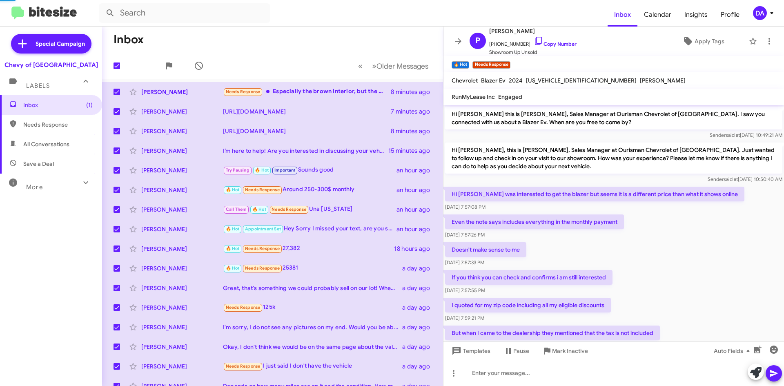
click at [137, 68] on mat-icon at bounding box center [137, 66] width 10 height 10
click at [138, 69] on icon at bounding box center [136, 65] width 8 height 7
click at [117, 68] on span at bounding box center [117, 65] width 7 height 7
click at [117, 69] on input "checkbox" at bounding box center [116, 69] width 0 height 0
checkbox input "false"
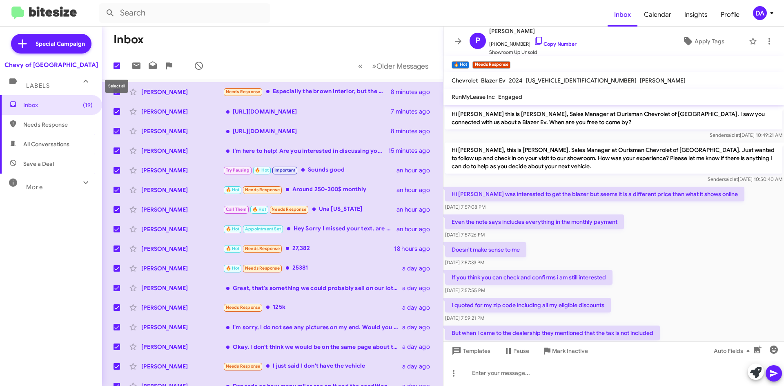
checkbox input "false"
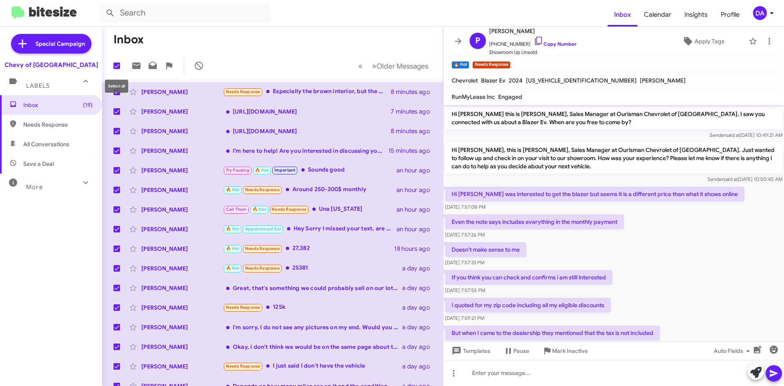
checkbox input "false"
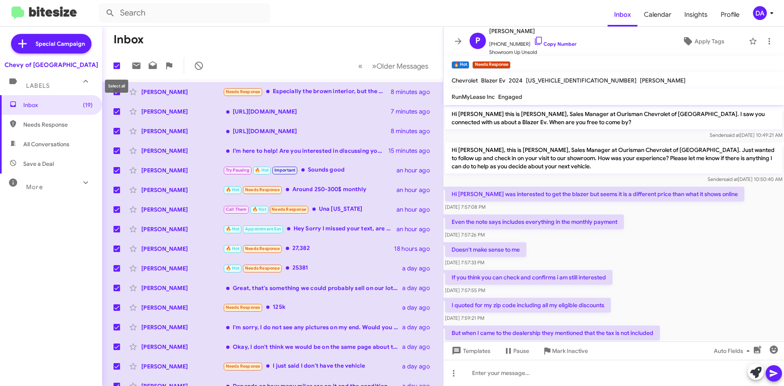
checkbox input "false"
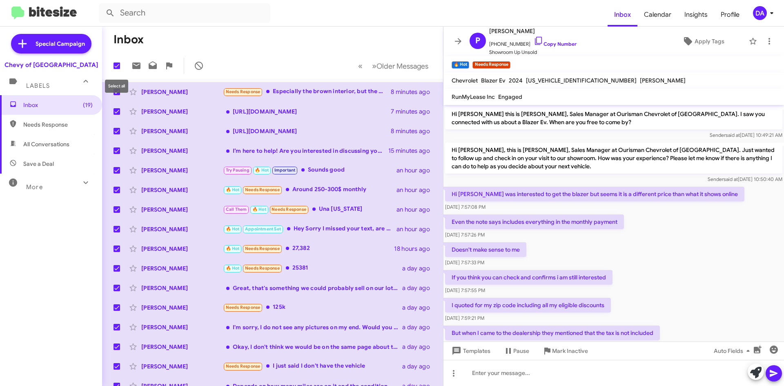
checkbox input "false"
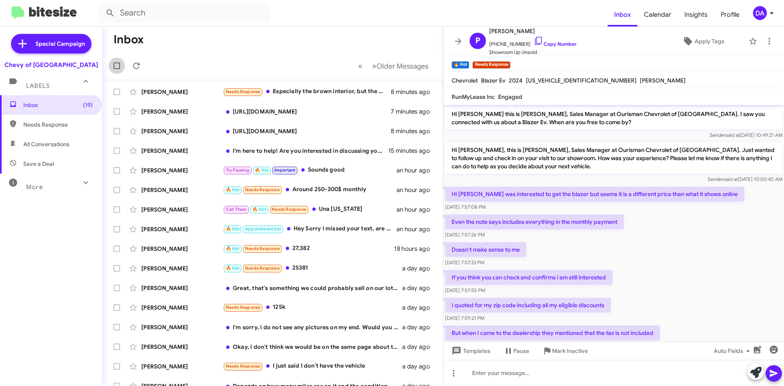
click at [113, 61] on label at bounding box center [117, 66] width 16 height 16
click at [116, 69] on input "checkbox" at bounding box center [116, 69] width 0 height 0
checkbox input "true"
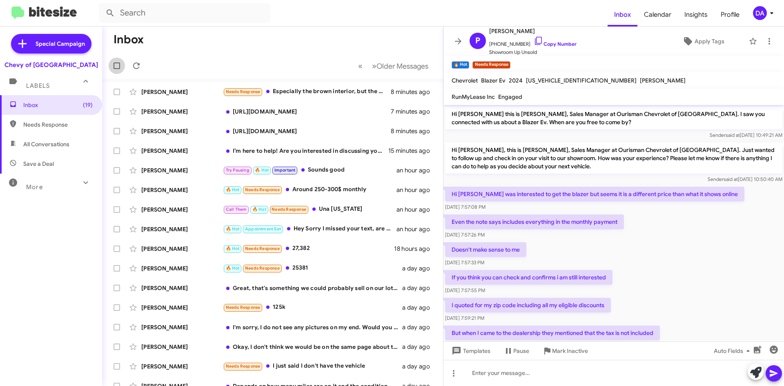
checkbox input "true"
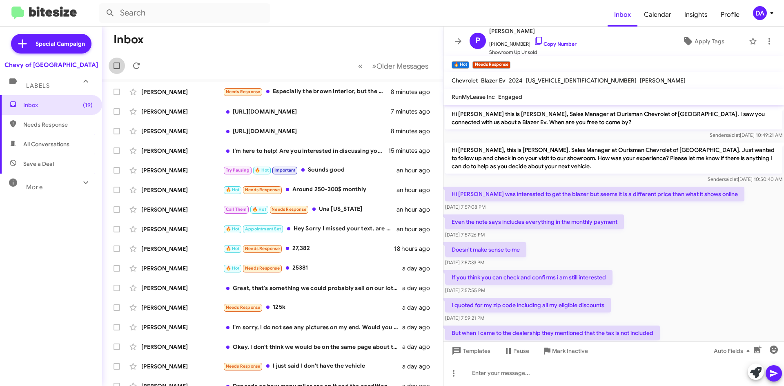
checkbox input "true"
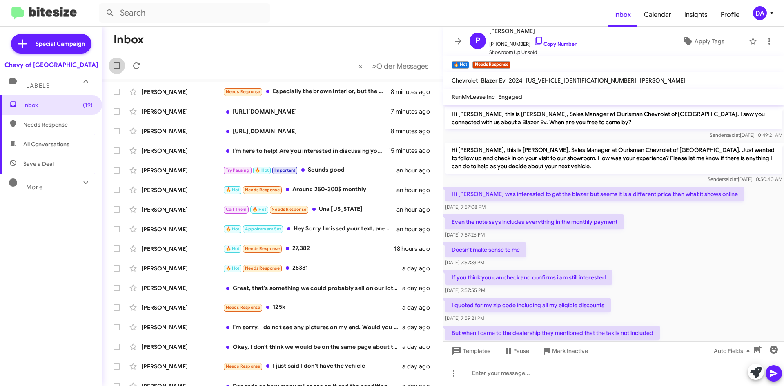
checkbox input "true"
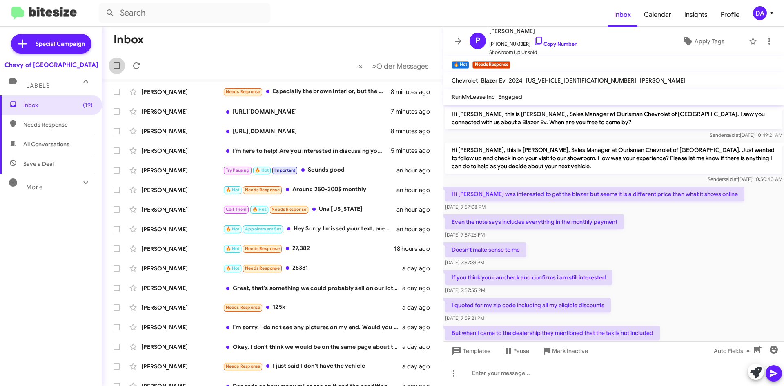
checkbox input "true"
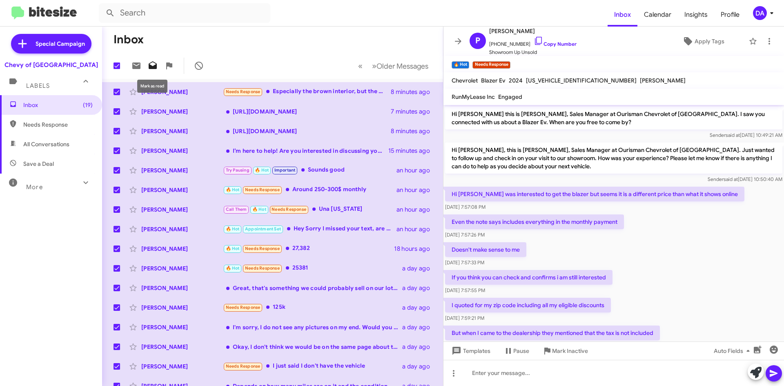
click at [149, 67] on icon at bounding box center [153, 65] width 8 height 8
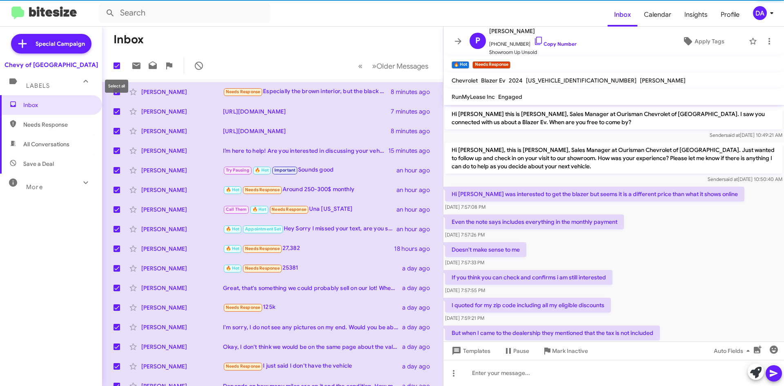
click at [115, 67] on span at bounding box center [117, 65] width 7 height 7
click at [116, 69] on input "checkbox" at bounding box center [116, 69] width 0 height 0
checkbox input "false"
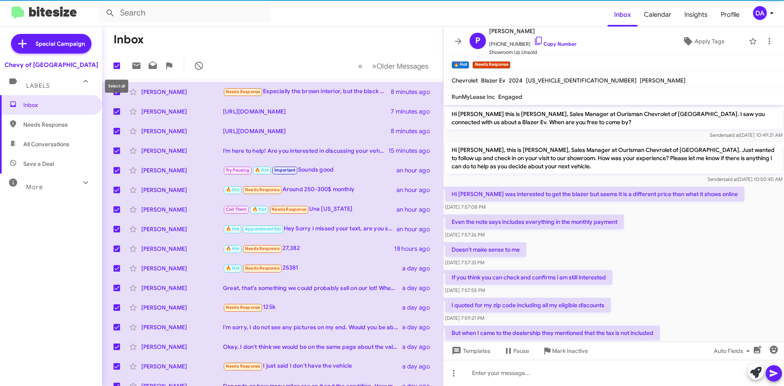
checkbox input "false"
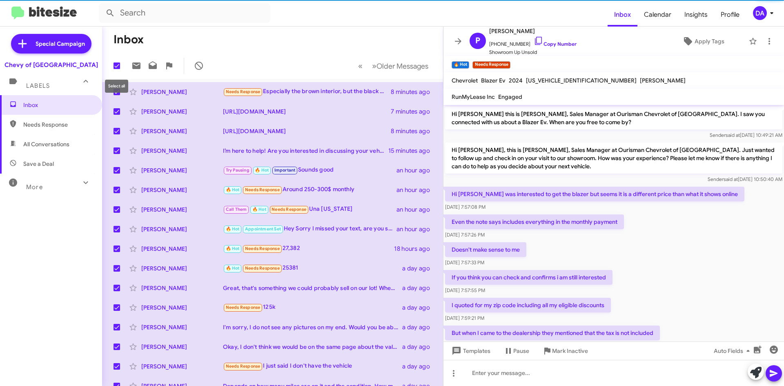
checkbox input "false"
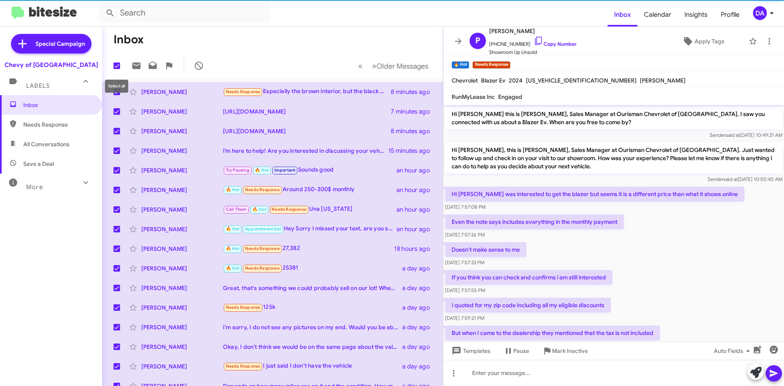
checkbox input "false"
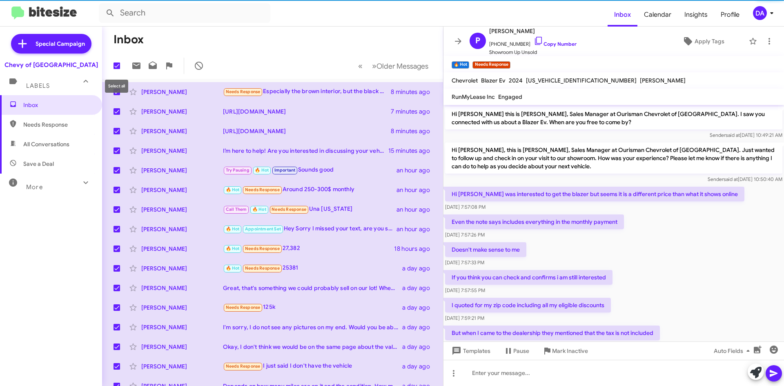
checkbox input "false"
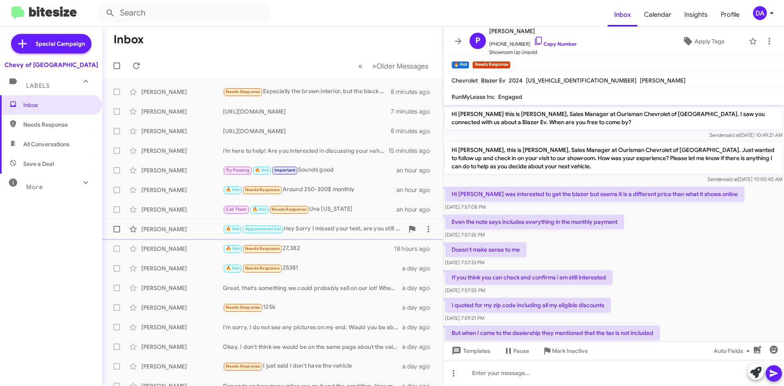
click at [308, 231] on div "🔥 Hot Appointment Set Hey Sorry I missed your text, are you still able to stop …" at bounding box center [313, 228] width 181 height 9
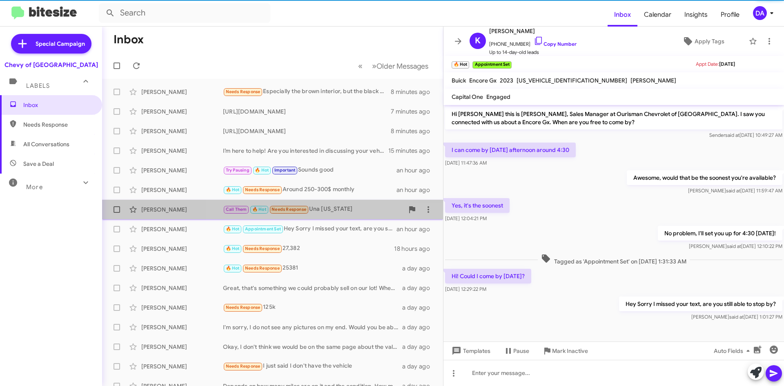
click at [320, 214] on div "Call Them 🔥 Hot Needs Response Una [US_STATE]" at bounding box center [313, 209] width 181 height 9
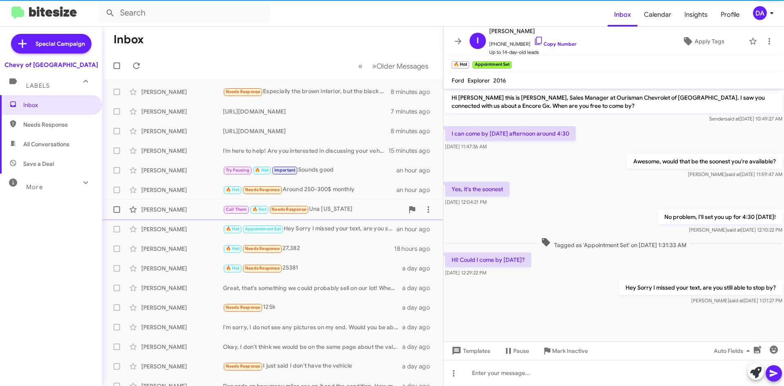
scroll to position [572, 0]
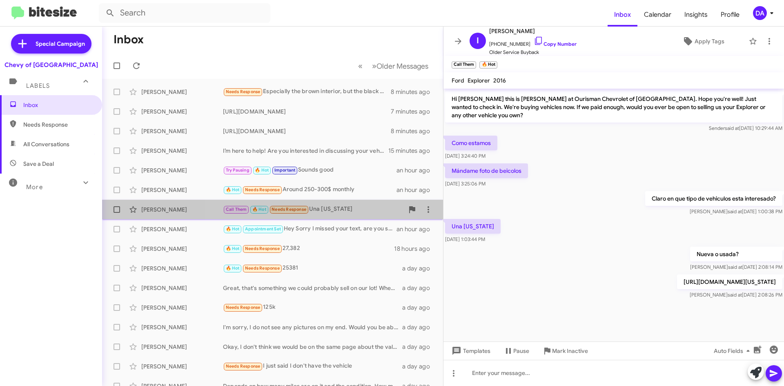
click at [348, 200] on span "[PERSON_NAME] Call Them 🔥 Hot Needs Response Una [US_STATE] an hour ago" at bounding box center [272, 210] width 341 height 20
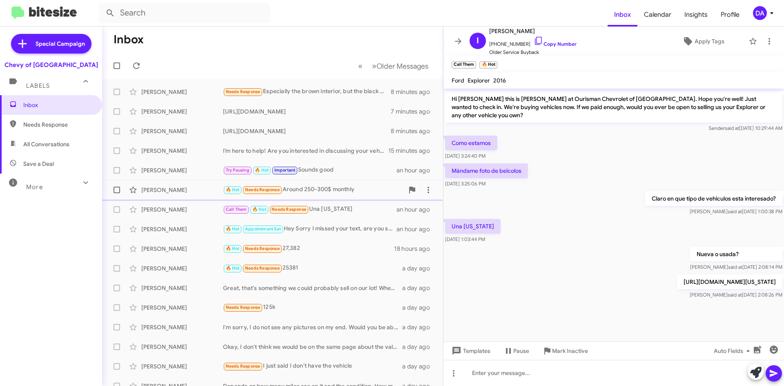
click at [345, 192] on div "🔥 Hot Needs Response Around 250-300$ monthly" at bounding box center [313, 189] width 181 height 9
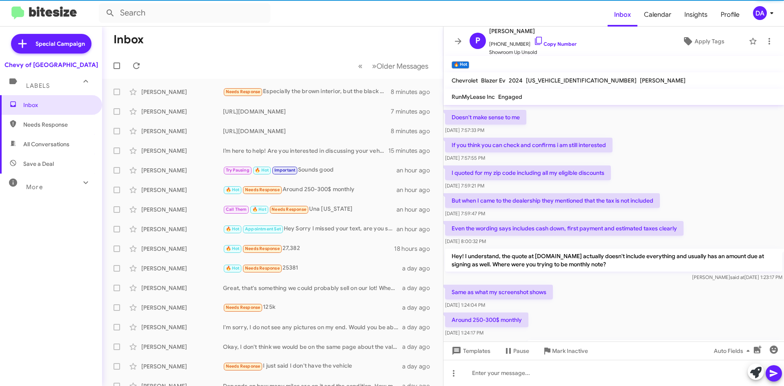
scroll to position [102, 0]
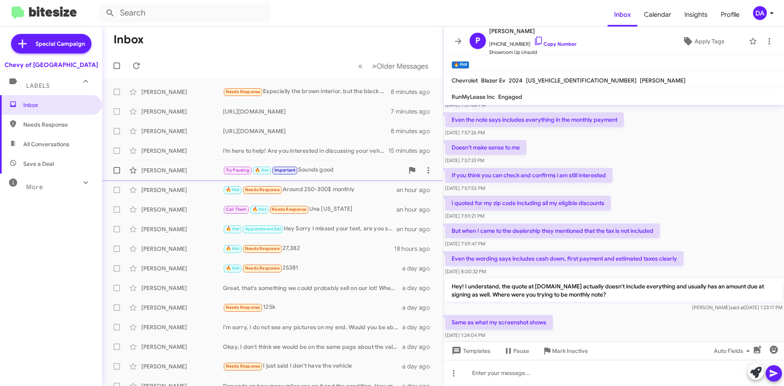
click at [328, 176] on div "[PERSON_NAME] Try Pausing 🔥 Hot Important Sounds good an hour ago" at bounding box center [273, 170] width 328 height 16
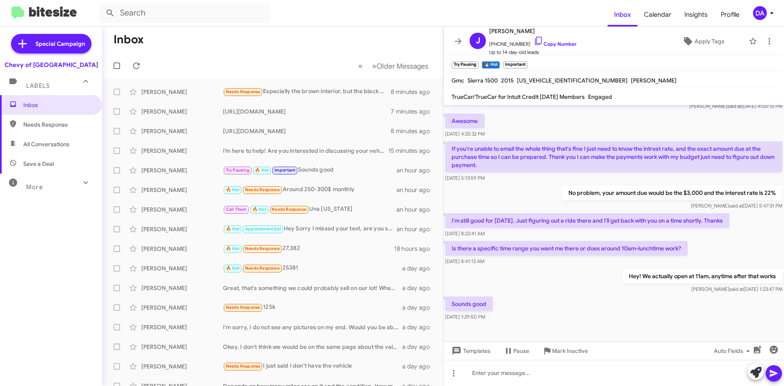
scroll to position [520, 0]
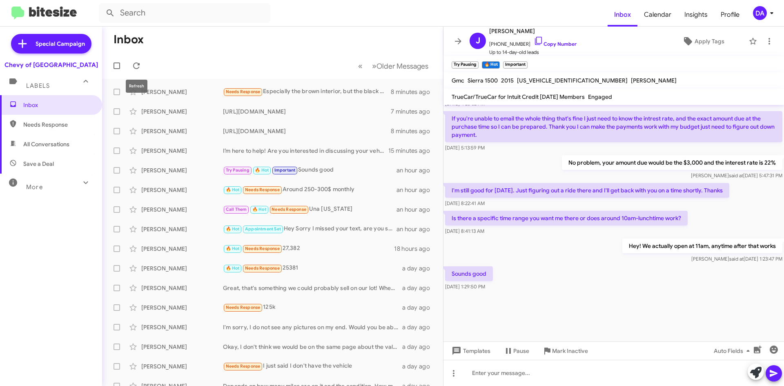
click at [129, 60] on mat-toolbar-row "« Previous » Next Older Messages" at bounding box center [272, 66] width 341 height 26
click at [133, 62] on icon at bounding box center [137, 66] width 10 height 10
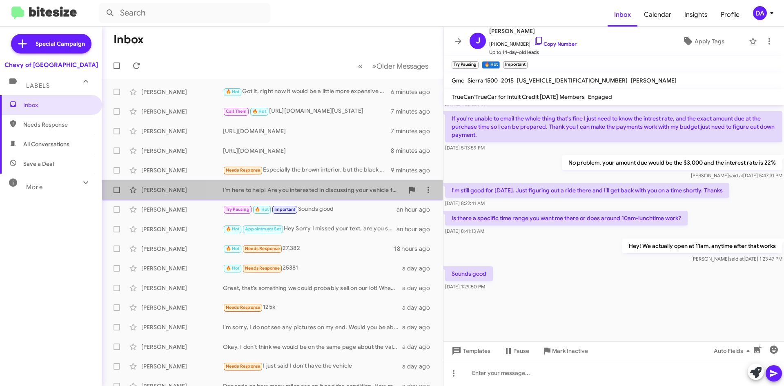
click at [346, 193] on div "I’m here to help! Are you interested in discussing your vehicle further or expl…" at bounding box center [313, 190] width 181 height 8
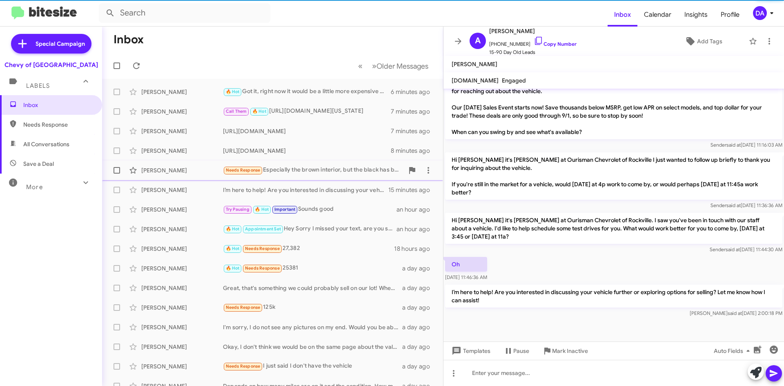
scroll to position [328, 0]
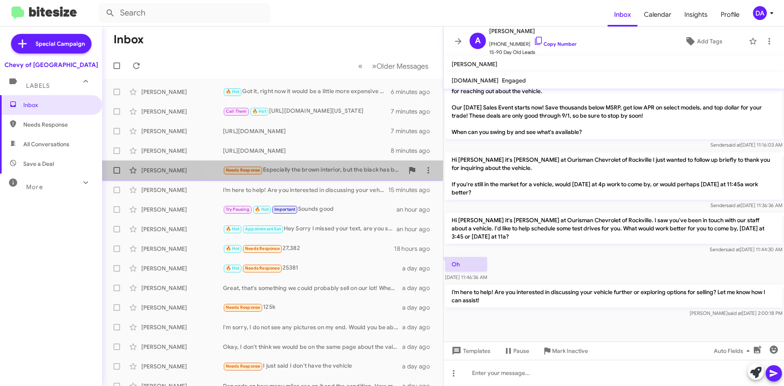
click at [332, 172] on div "Needs Response Especially the brown interior, but the black has better mileage" at bounding box center [313, 169] width 181 height 9
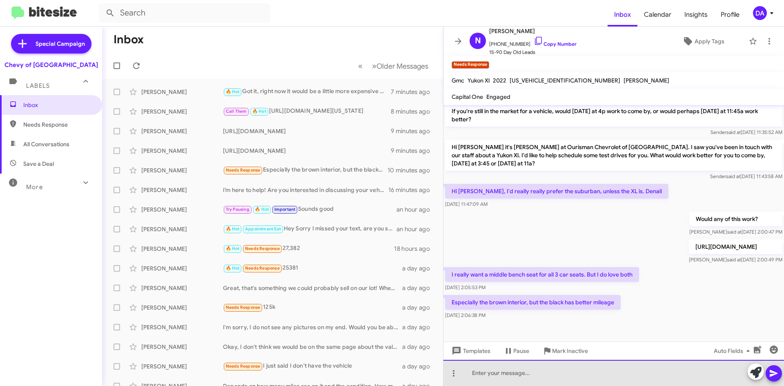
click at [545, 372] on div at bounding box center [614, 373] width 341 height 26
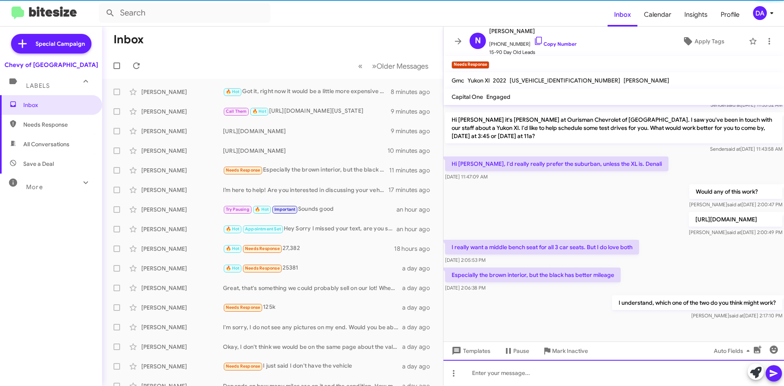
scroll to position [214, 0]
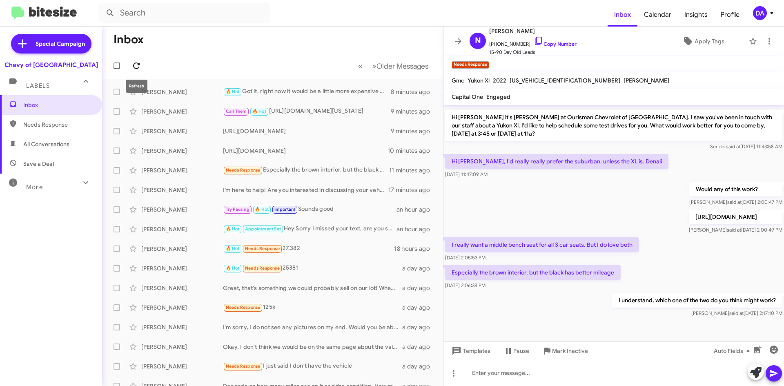
click at [140, 64] on icon at bounding box center [136, 65] width 7 height 7
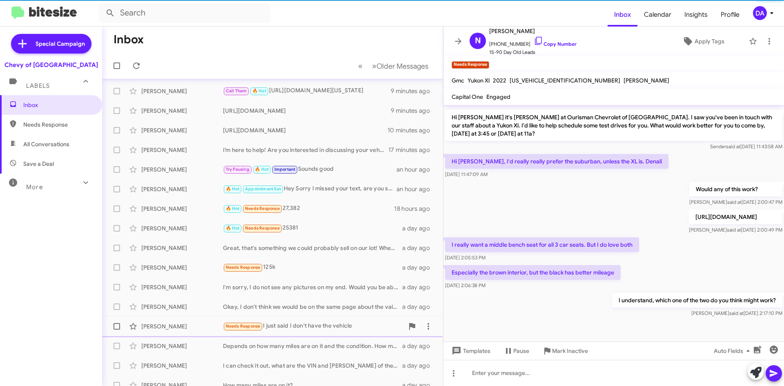
scroll to position [88, 0]
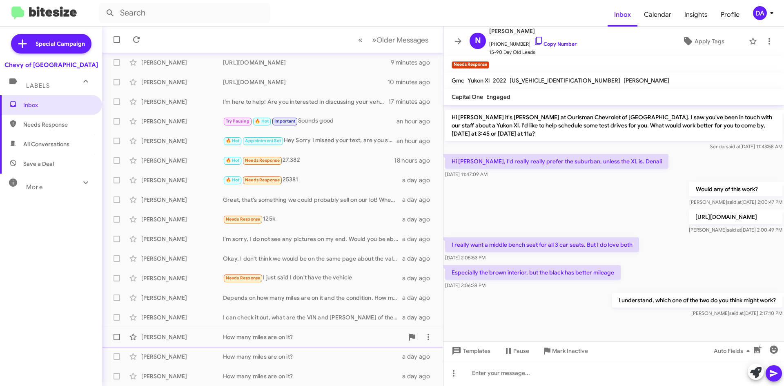
click at [324, 332] on div "[PERSON_NAME] How many miles are on it? a day ago" at bounding box center [273, 337] width 328 height 16
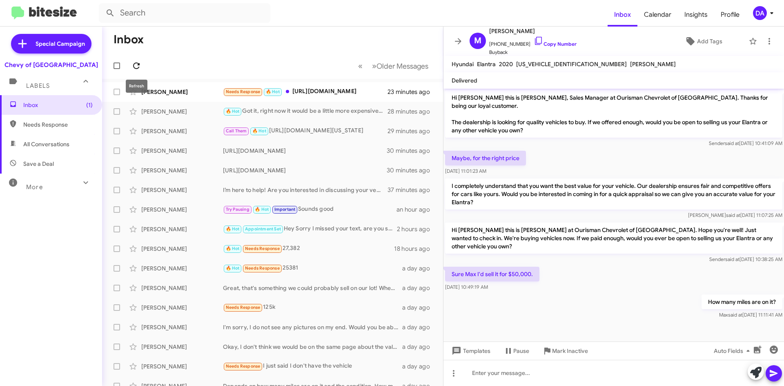
click at [132, 67] on icon at bounding box center [137, 66] width 10 height 10
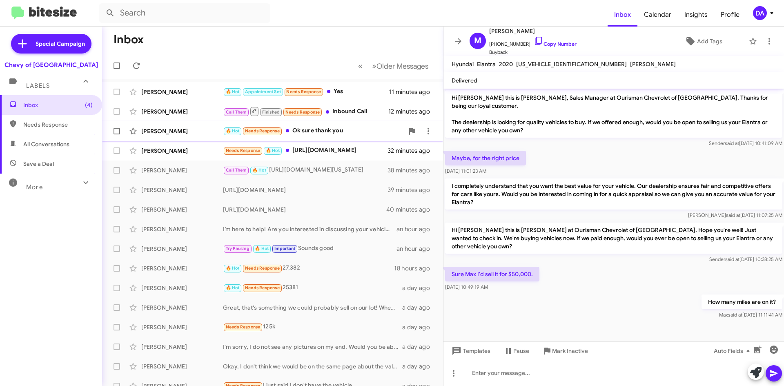
click at [171, 123] on div "[PERSON_NAME] 🔥 Hot Needs Response Ok sure thank you 28 minutes ago" at bounding box center [273, 131] width 328 height 16
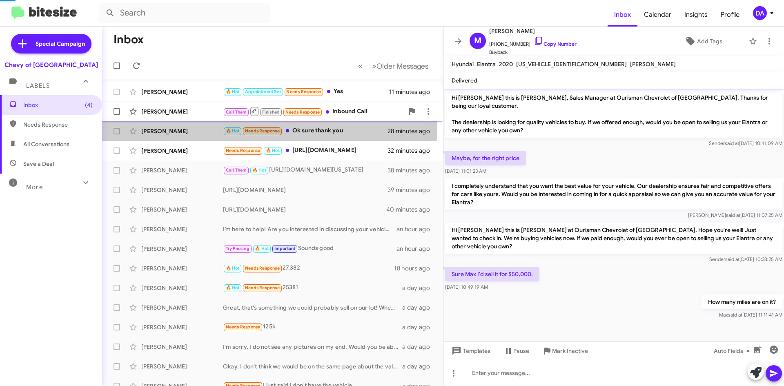
click at [171, 115] on div "[PERSON_NAME]" at bounding box center [182, 111] width 82 height 8
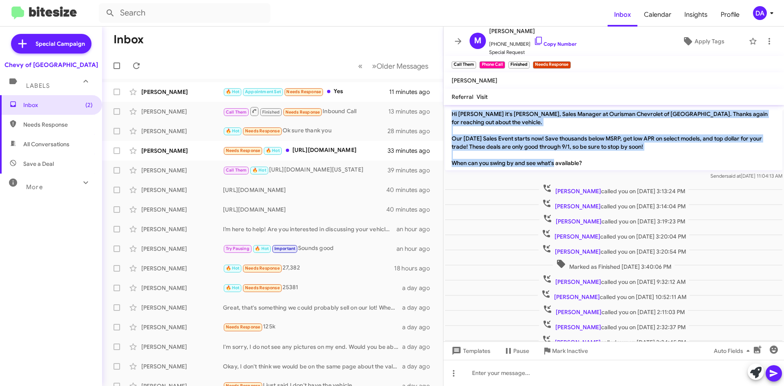
drag, startPoint x: 583, startPoint y: 168, endPoint x: 445, endPoint y: 111, distance: 149.0
click at [445, 111] on p "Hi [PERSON_NAME] it's [PERSON_NAME], Sales Manager at Ourisman Chevrolet of [GE…" at bounding box center [613, 139] width 337 height 64
click at [447, 110] on p "Hi [PERSON_NAME] it's [PERSON_NAME], Sales Manager at Ourisman Chevrolet of [GE…" at bounding box center [613, 139] width 337 height 64
click at [448, 109] on p "Hi [PERSON_NAME] it's [PERSON_NAME], Sales Manager at Ourisman Chevrolet of [GE…" at bounding box center [613, 139] width 337 height 64
drag, startPoint x: 450, startPoint y: 110, endPoint x: 598, endPoint y: 165, distance: 158.0
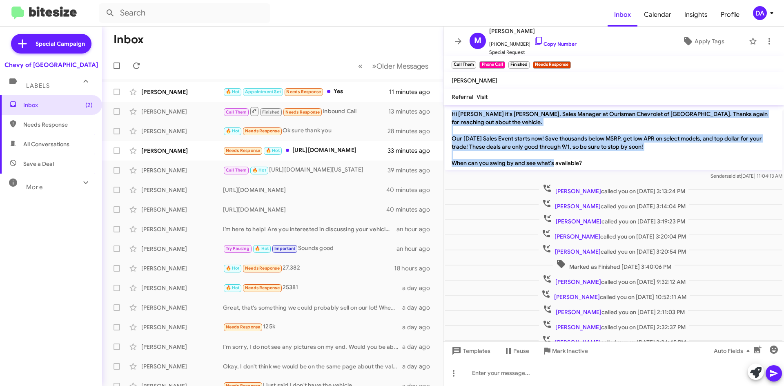
click at [598, 165] on p "Hi [PERSON_NAME] it's [PERSON_NAME], Sales Manager at Ourisman Chevrolet of [GE…" at bounding box center [613, 139] width 337 height 64
click at [595, 163] on p "Hi [PERSON_NAME] it's [PERSON_NAME], Sales Manager at Ourisman Chevrolet of [GE…" at bounding box center [613, 139] width 337 height 64
drag, startPoint x: 586, startPoint y: 161, endPoint x: 451, endPoint y: 111, distance: 143.2
click at [451, 111] on p "Hi [PERSON_NAME] it's [PERSON_NAME], Sales Manager at Ourisman Chevrolet of [GE…" at bounding box center [613, 139] width 337 height 64
click at [450, 111] on p "Hi [PERSON_NAME] it's [PERSON_NAME], Sales Manager at Ourisman Chevrolet of [GE…" at bounding box center [613, 139] width 337 height 64
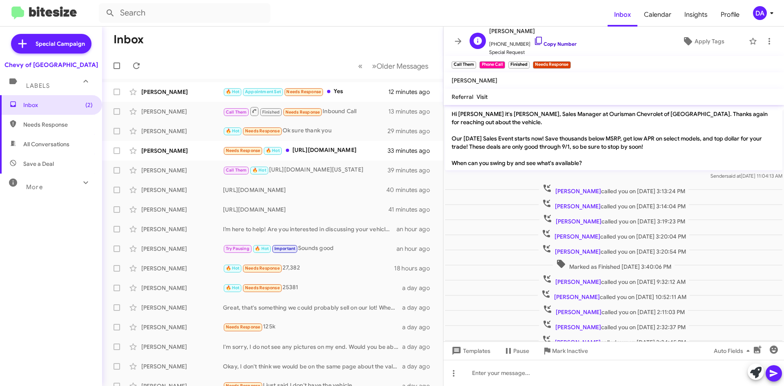
click at [543, 43] on link "Copy Number" at bounding box center [555, 44] width 43 height 6
click at [258, 114] on span at bounding box center [255, 111] width 10 height 7
click at [582, 352] on span "Mark Inactive" at bounding box center [570, 350] width 36 height 15
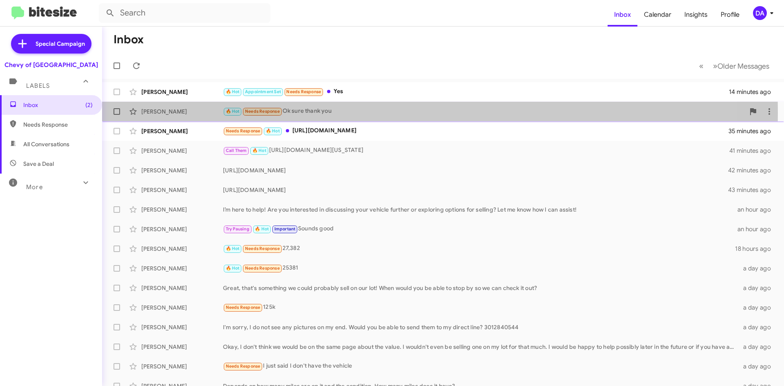
click at [343, 113] on div "🔥 Hot Needs Response Ok sure thank you" at bounding box center [484, 111] width 522 height 9
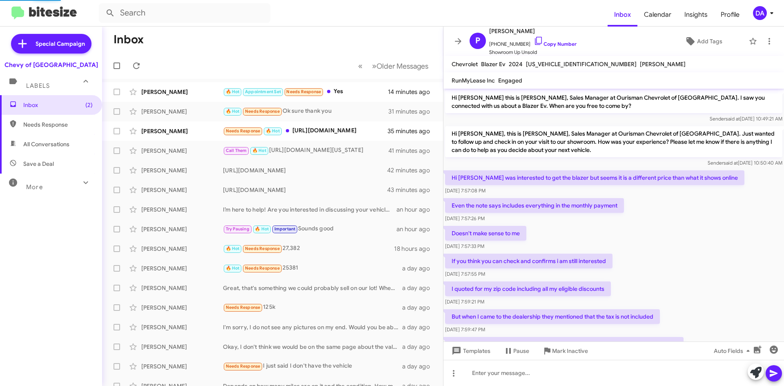
scroll to position [197, 0]
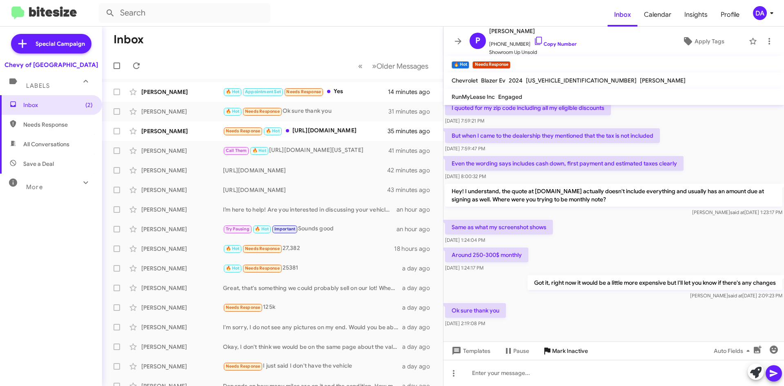
click at [577, 352] on span "Mark Inactive" at bounding box center [570, 350] width 36 height 15
